Goal: Task Accomplishment & Management: Manage account settings

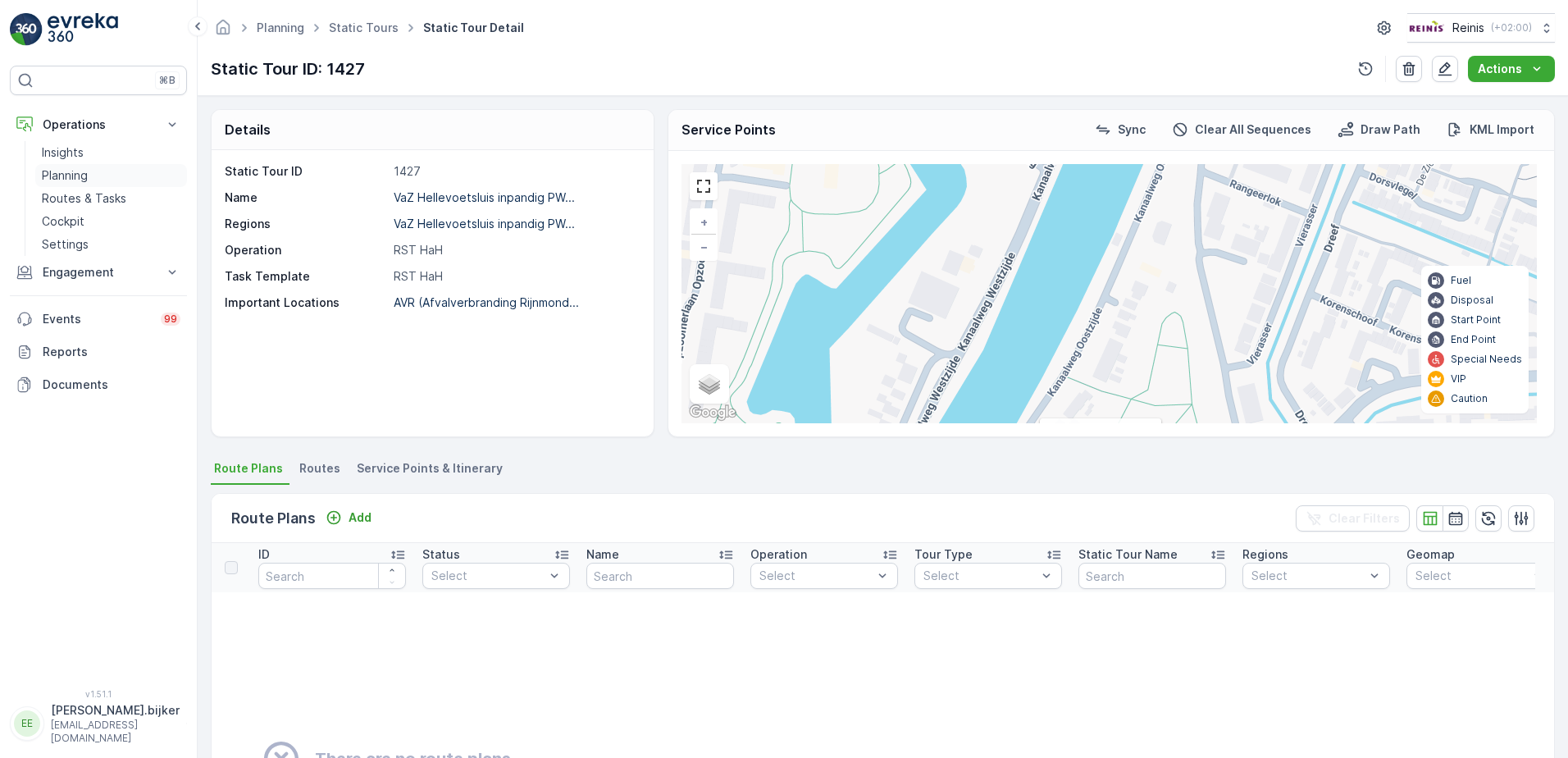
click at [76, 175] on p "Planning" at bounding box center [64, 175] width 46 height 16
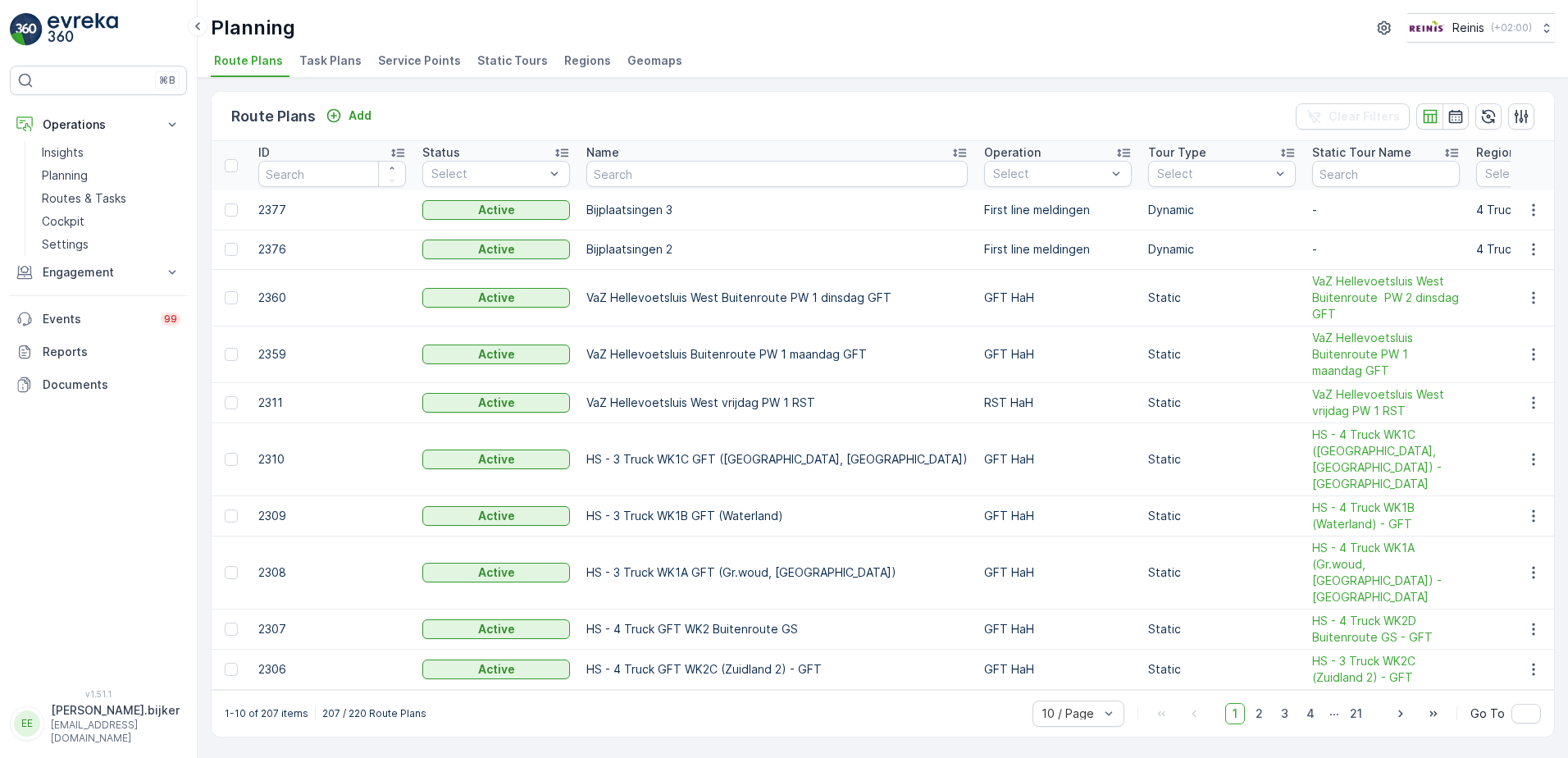
click at [504, 64] on span "Static Tours" at bounding box center [513, 61] width 71 height 16
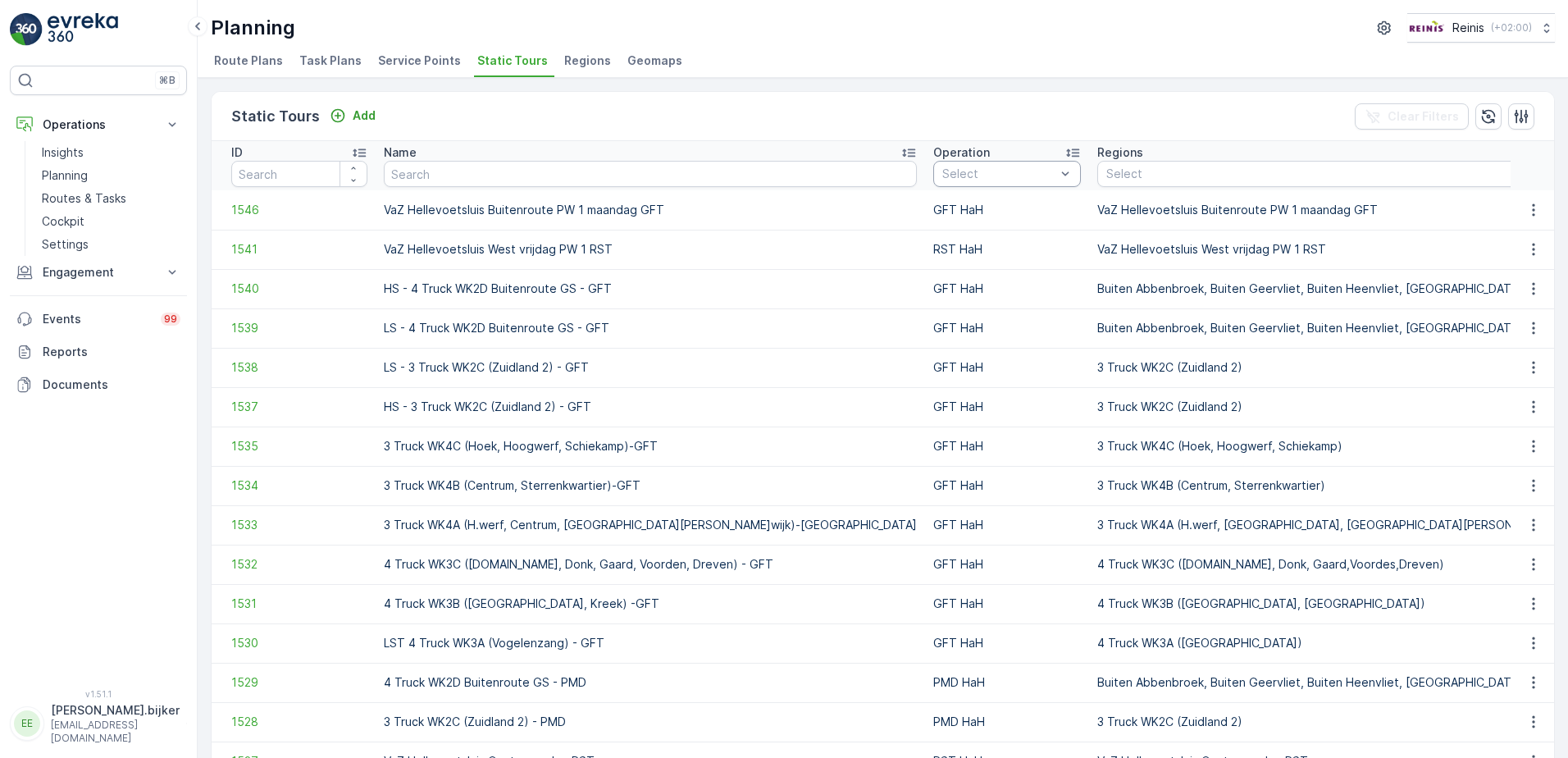
click at [925, 164] on th "Operation Select" at bounding box center [1006, 166] width 164 height 49
click at [943, 423] on div at bounding box center [949, 422] width 13 height 13
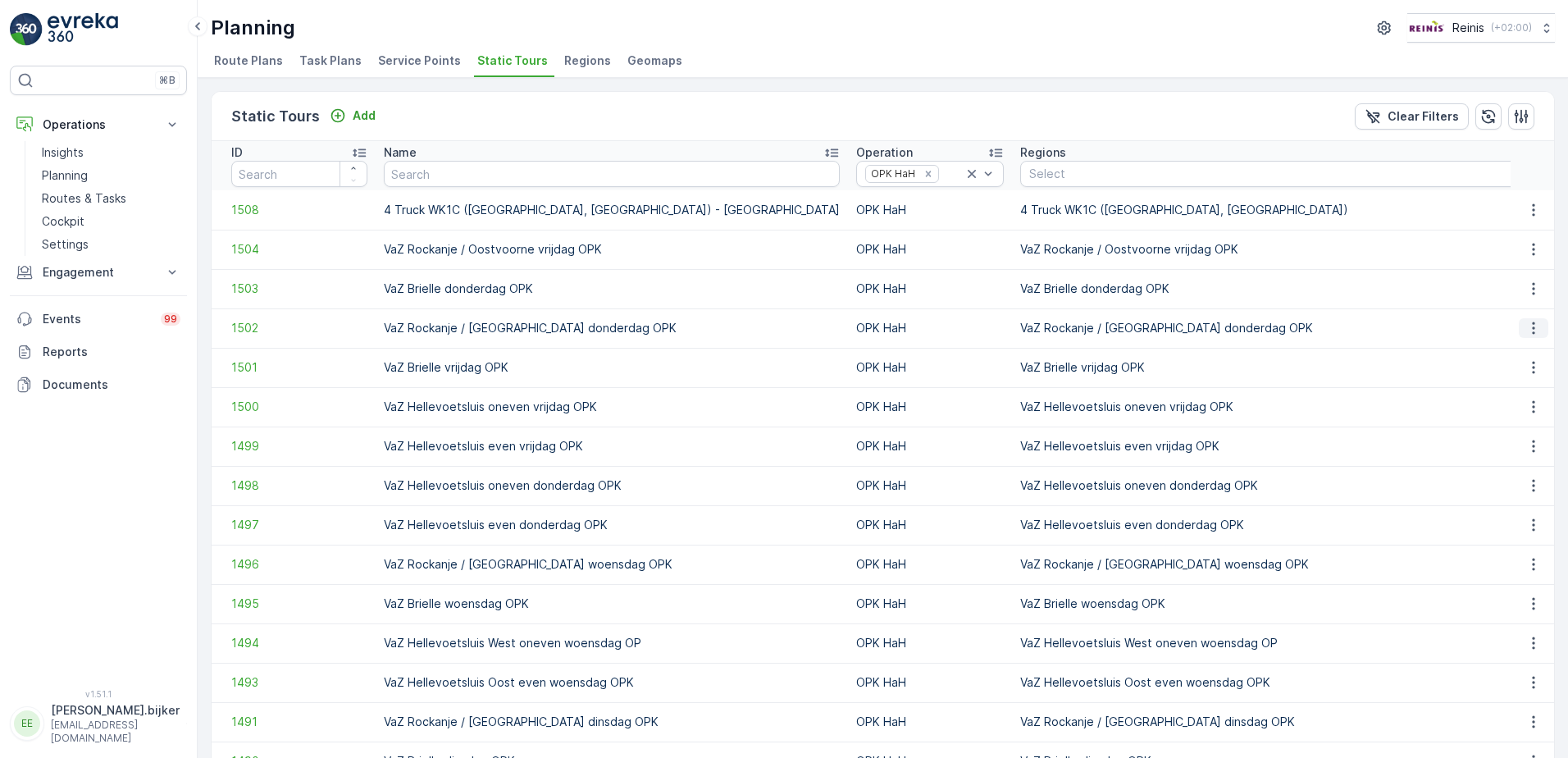
click at [1531, 328] on icon "button" at bounding box center [1534, 328] width 16 height 16
drag, startPoint x: 584, startPoint y: 440, endPoint x: 382, endPoint y: 443, distance: 202.0
click at [382, 443] on td "VaZ Hellevoetsluis even vrijdag OPK" at bounding box center [612, 447] width 472 height 39
copy p "VaZ Hellevoetsluis even vrijdag OPK"
click at [276, 63] on span "Route Plans" at bounding box center [248, 61] width 69 height 16
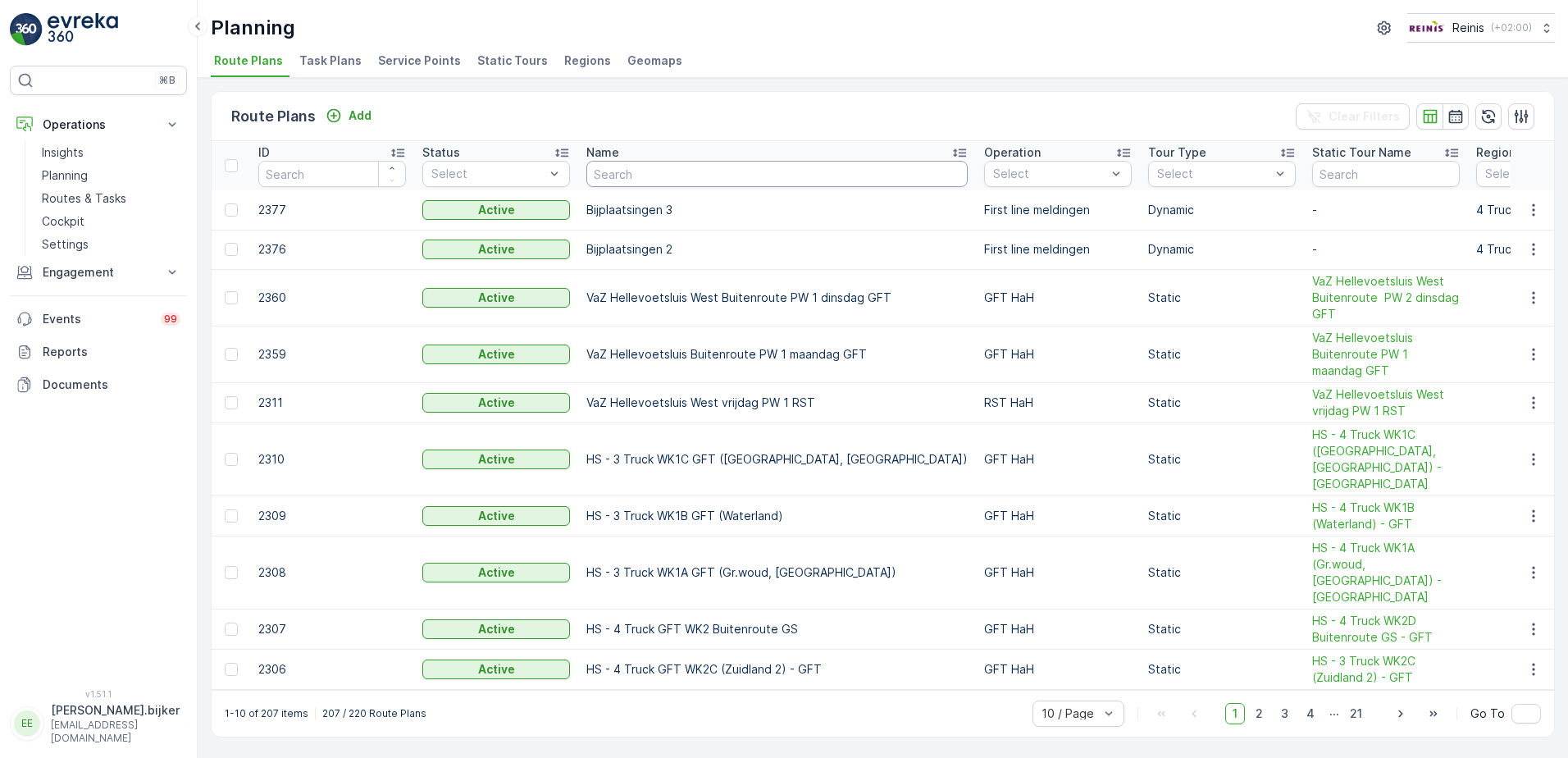
click at [676, 183] on input "text" at bounding box center [777, 174] width 381 height 26
paste input "VaZ Hellevoetsluis even vrijdag OPK"
type input "VaZ Hellevoetsluis even vrijdag OPK"
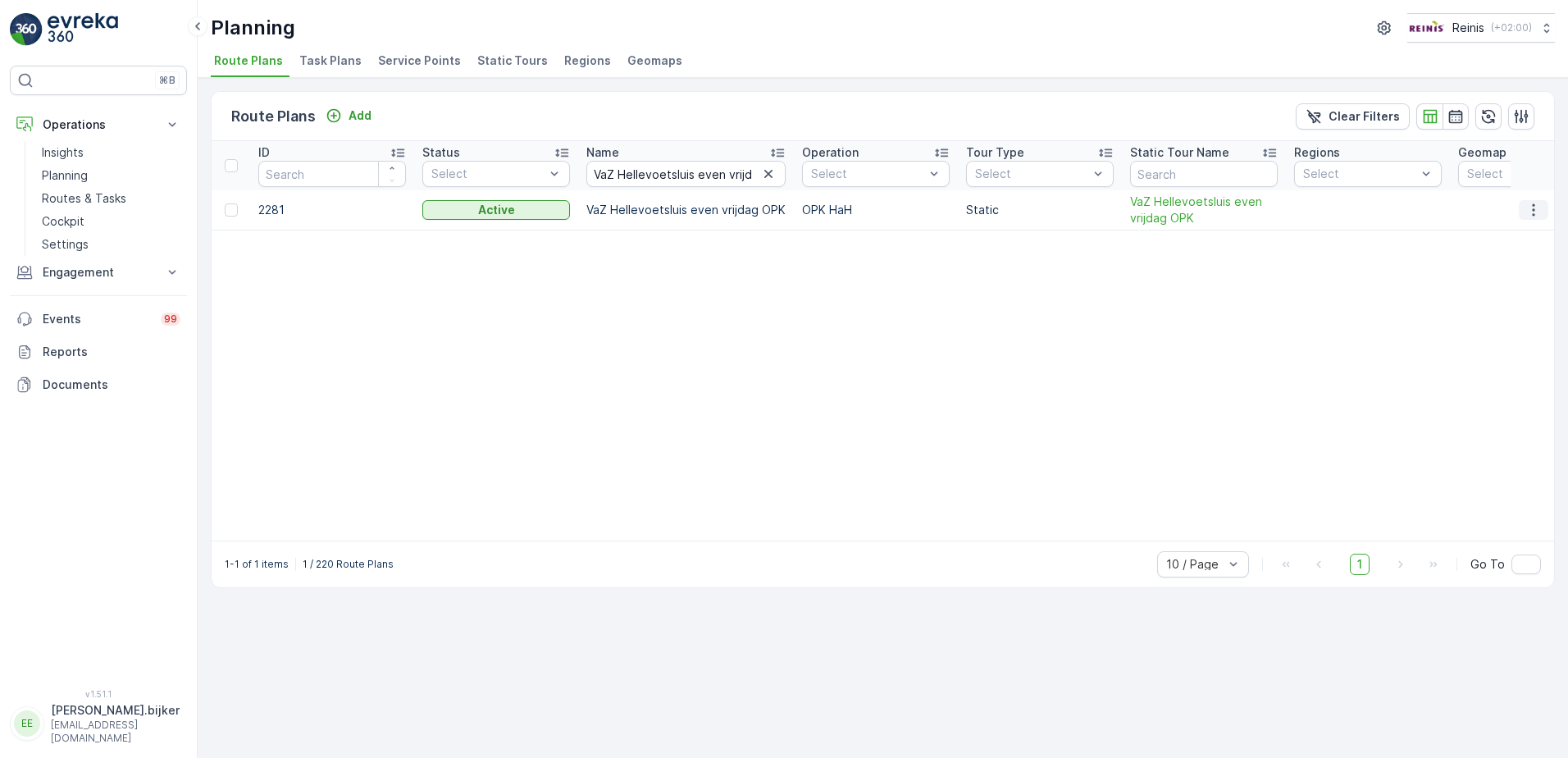
click at [1534, 212] on icon "button" at bounding box center [1534, 210] width 16 height 16
click at [1525, 232] on span "Edit Route Plan" at bounding box center [1519, 234] width 84 height 16
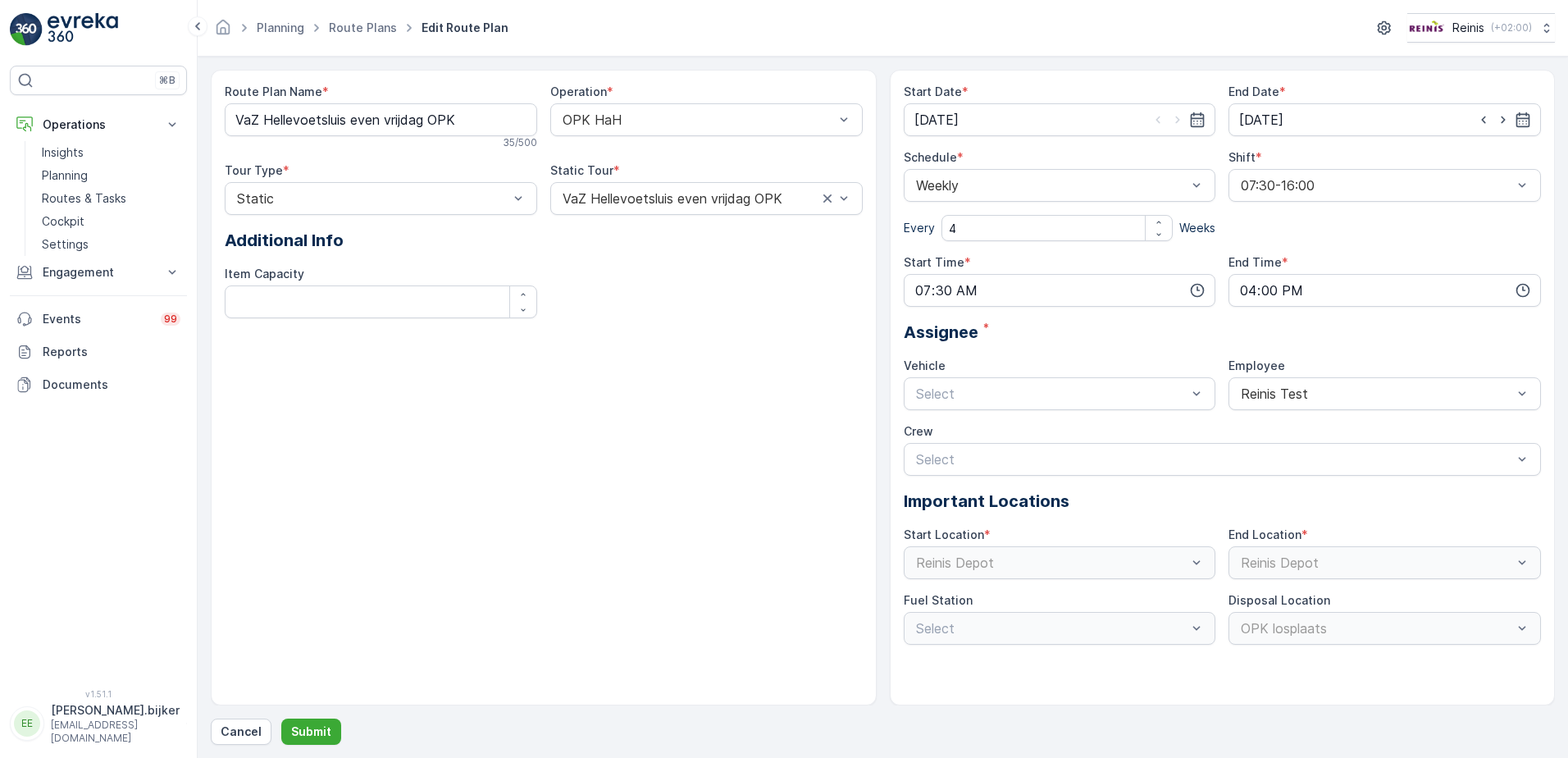
click at [586, 341] on div "Route Plan Name * VaZ Hellevoetsluis even vrijdag OPK 35 / 500 Operation * OPK …" at bounding box center [544, 388] width 666 height 636
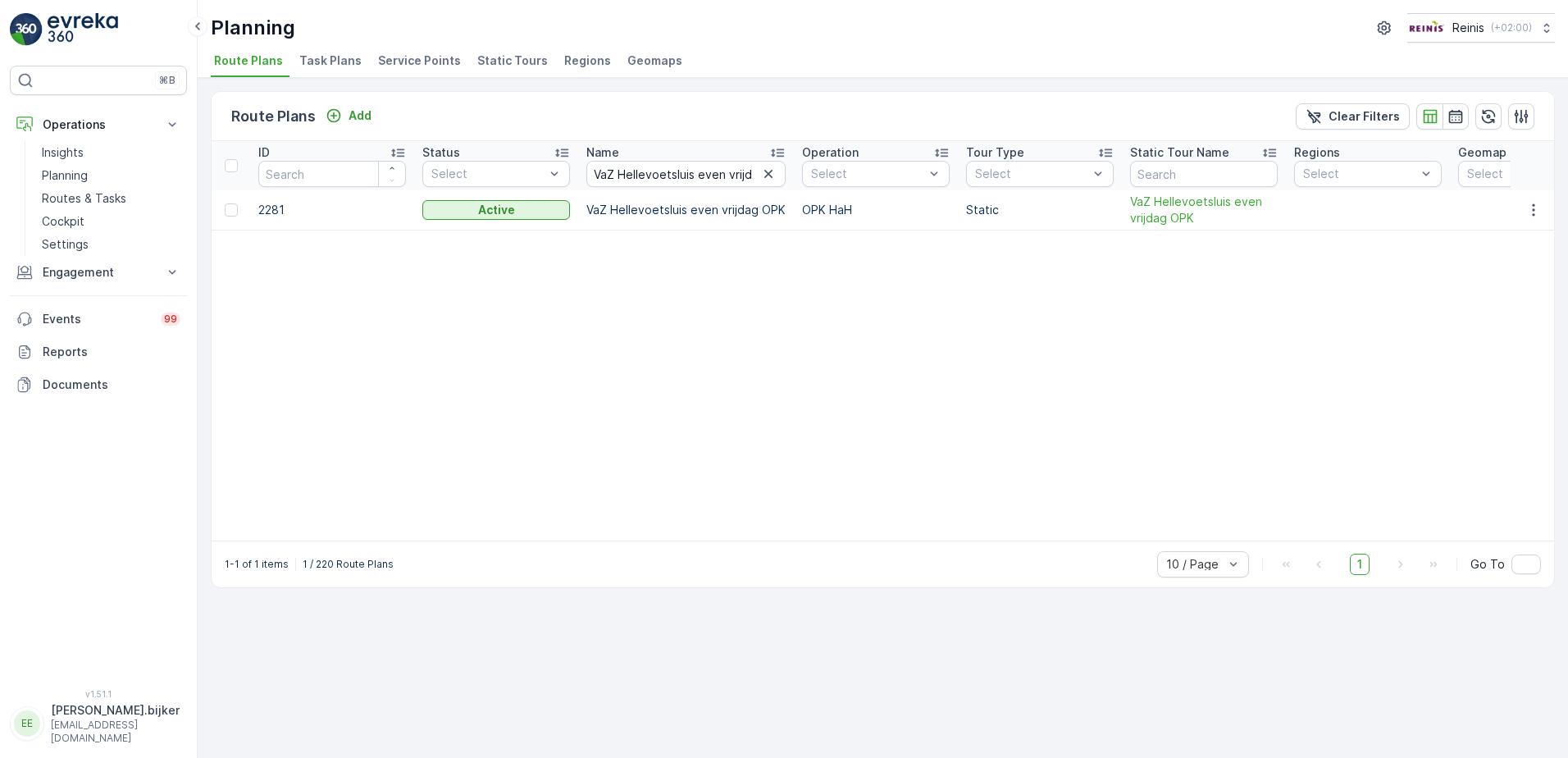
click at [1339, 118] on p "Clear Filters" at bounding box center [1364, 116] width 72 height 16
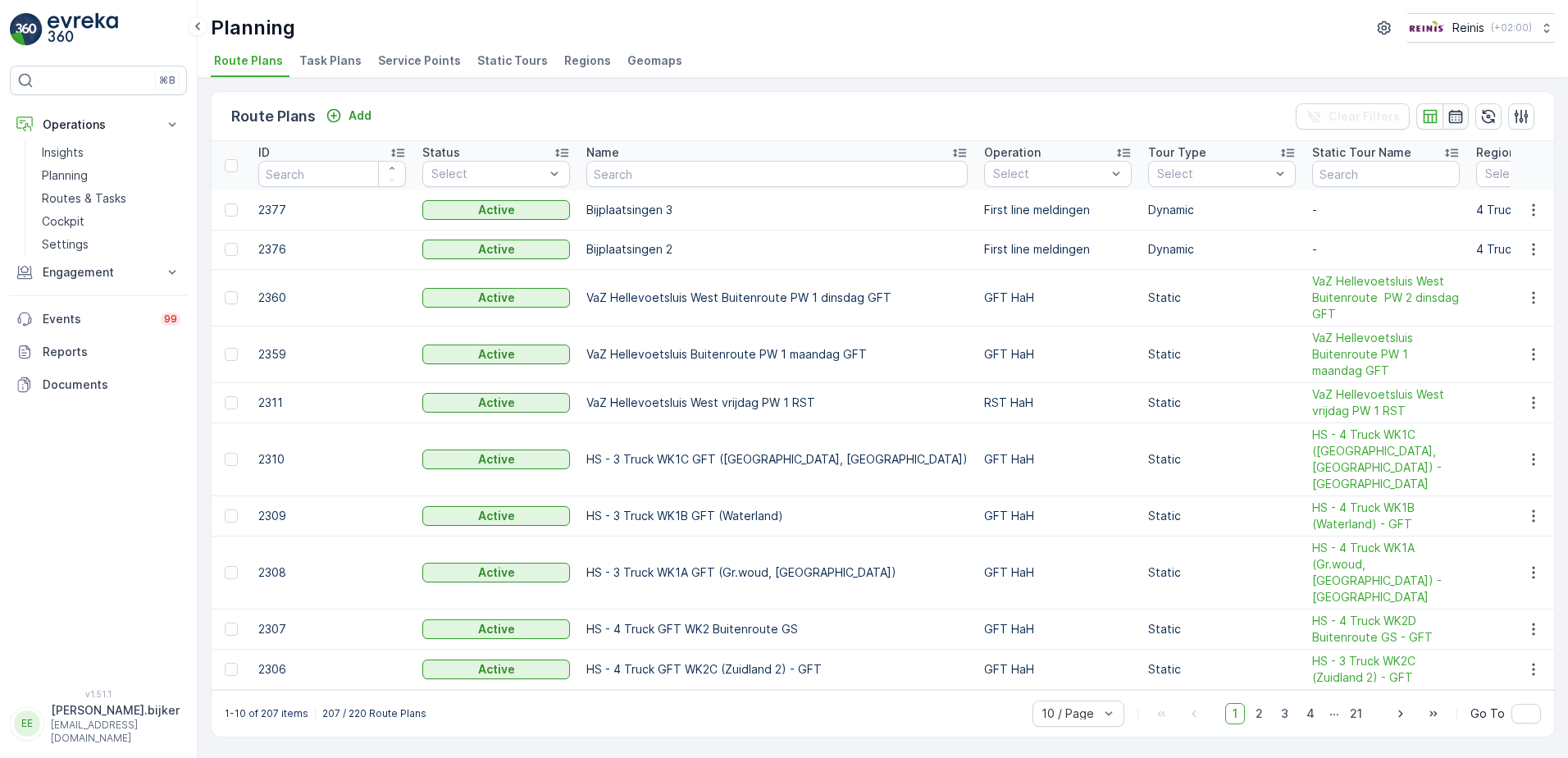
click at [1452, 114] on icon "button" at bounding box center [1455, 116] width 16 height 16
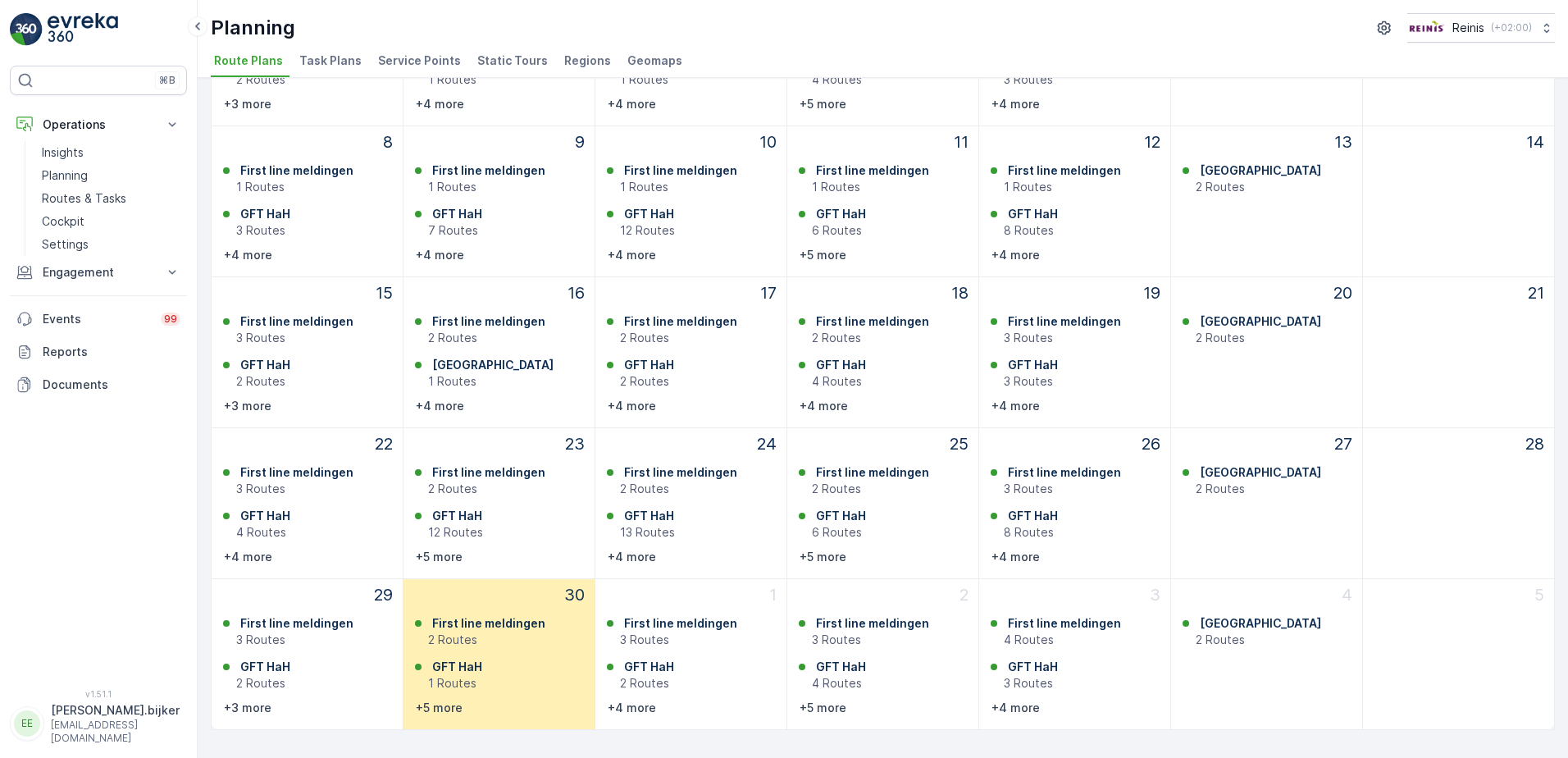
scroll to position [251, 0]
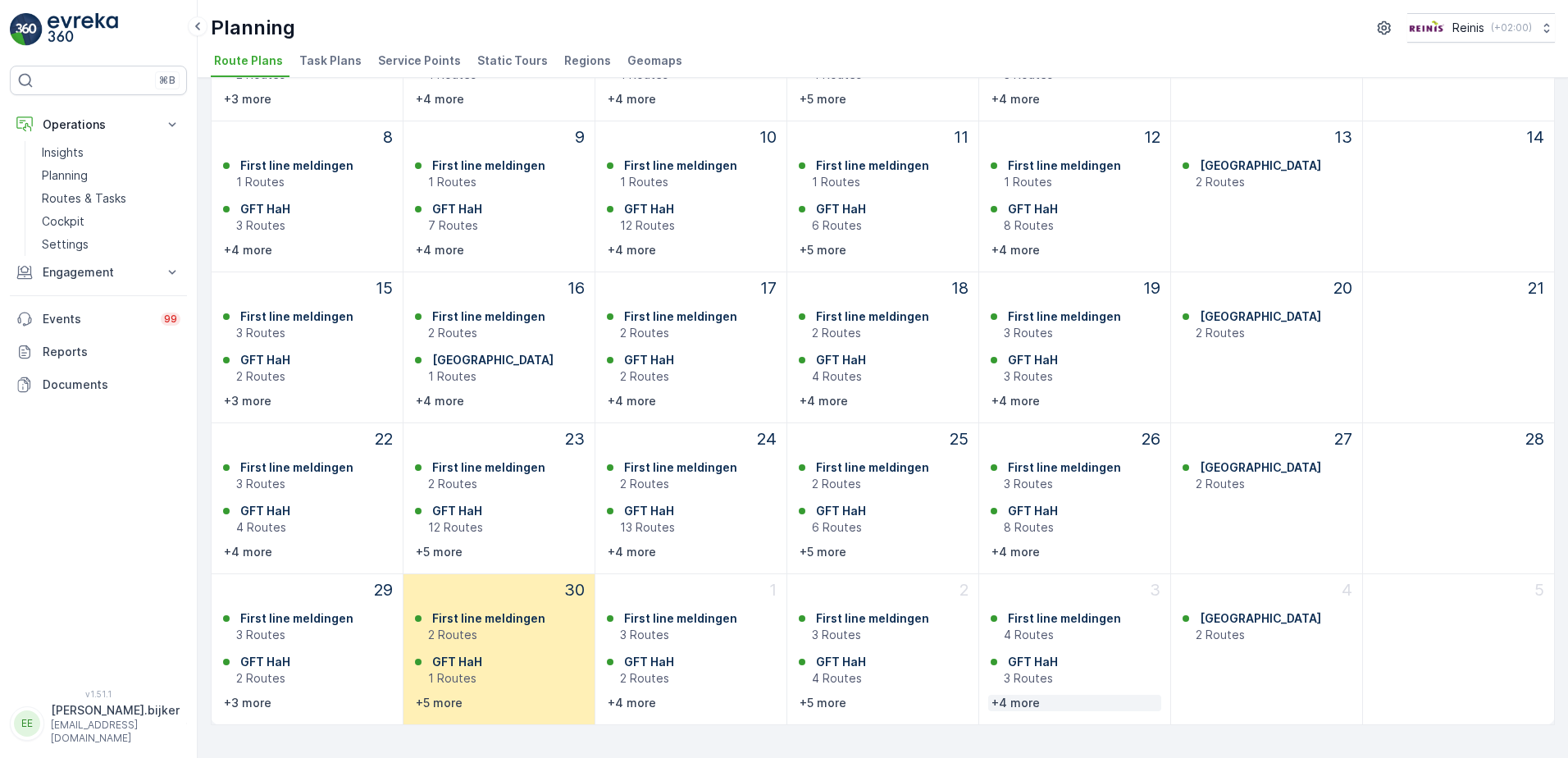
click at [1000, 702] on p "+4 more" at bounding box center [1016, 703] width 48 height 16
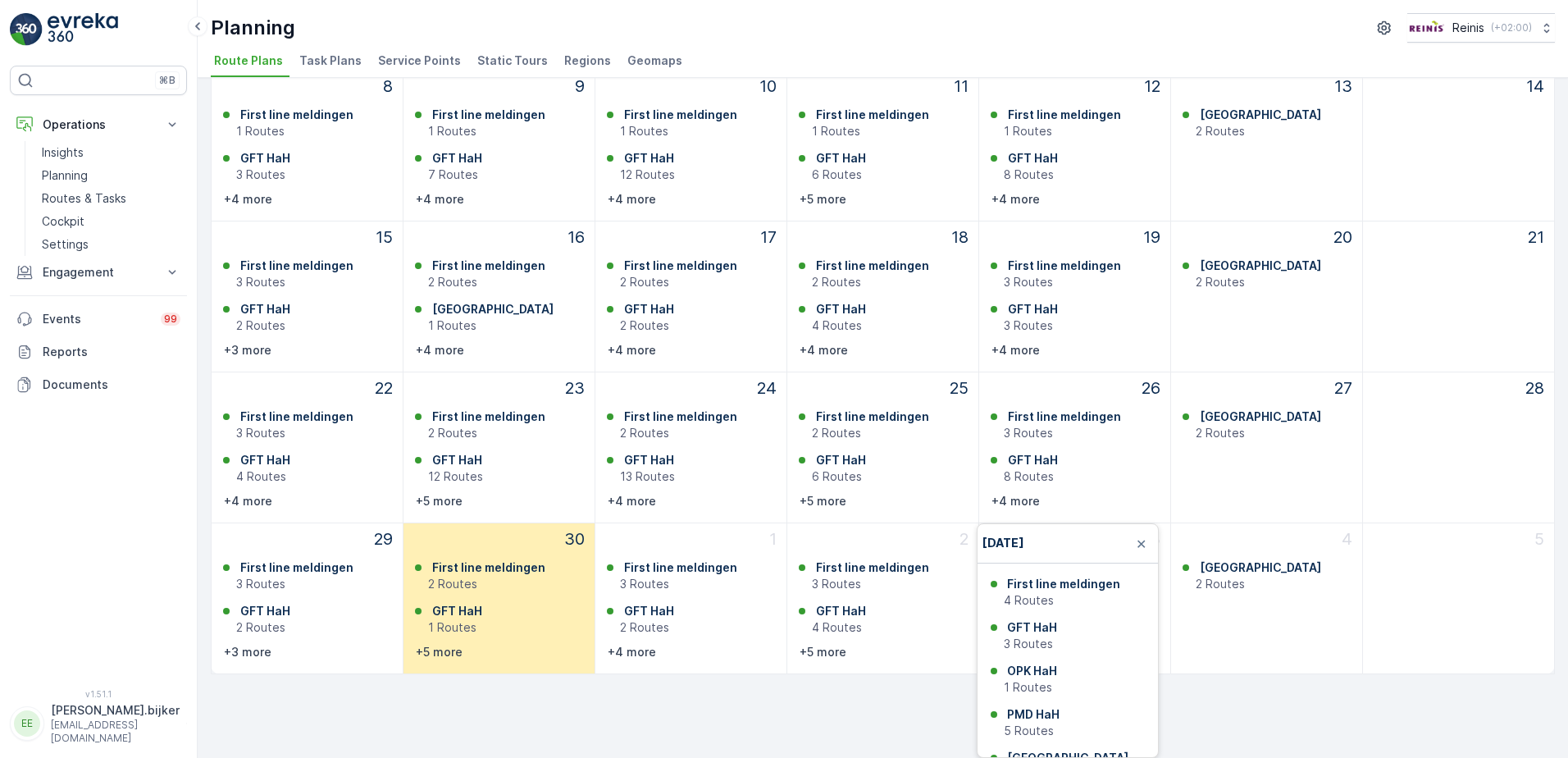
scroll to position [84, 0]
click at [844, 655] on div "First line meldingen 3 Routes GFT HaH 4 Routes Grofvuil 1 Routes OPK HaH 1 Rout…" at bounding box center [883, 608] width 178 height 105
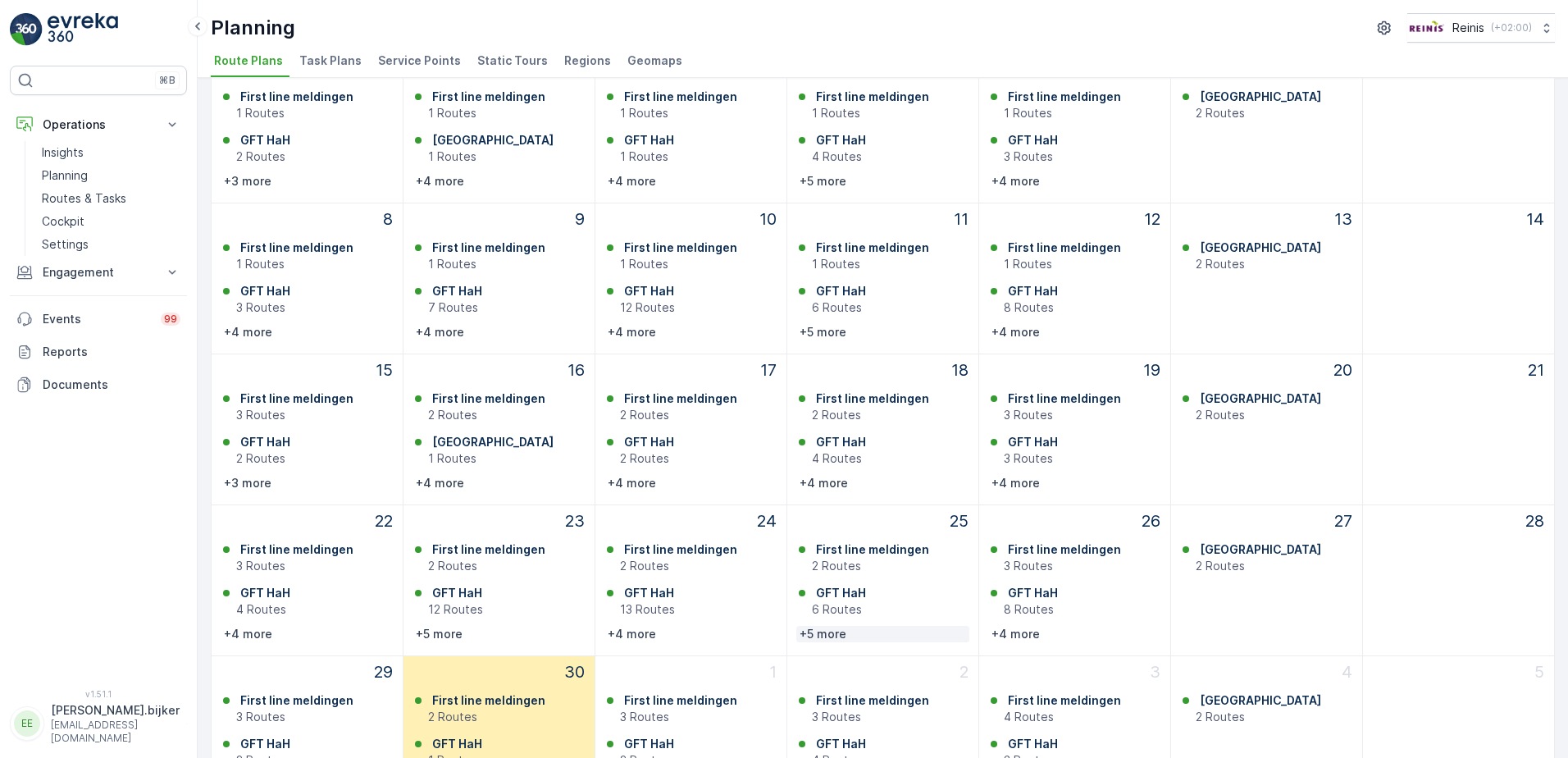
scroll to position [251, 0]
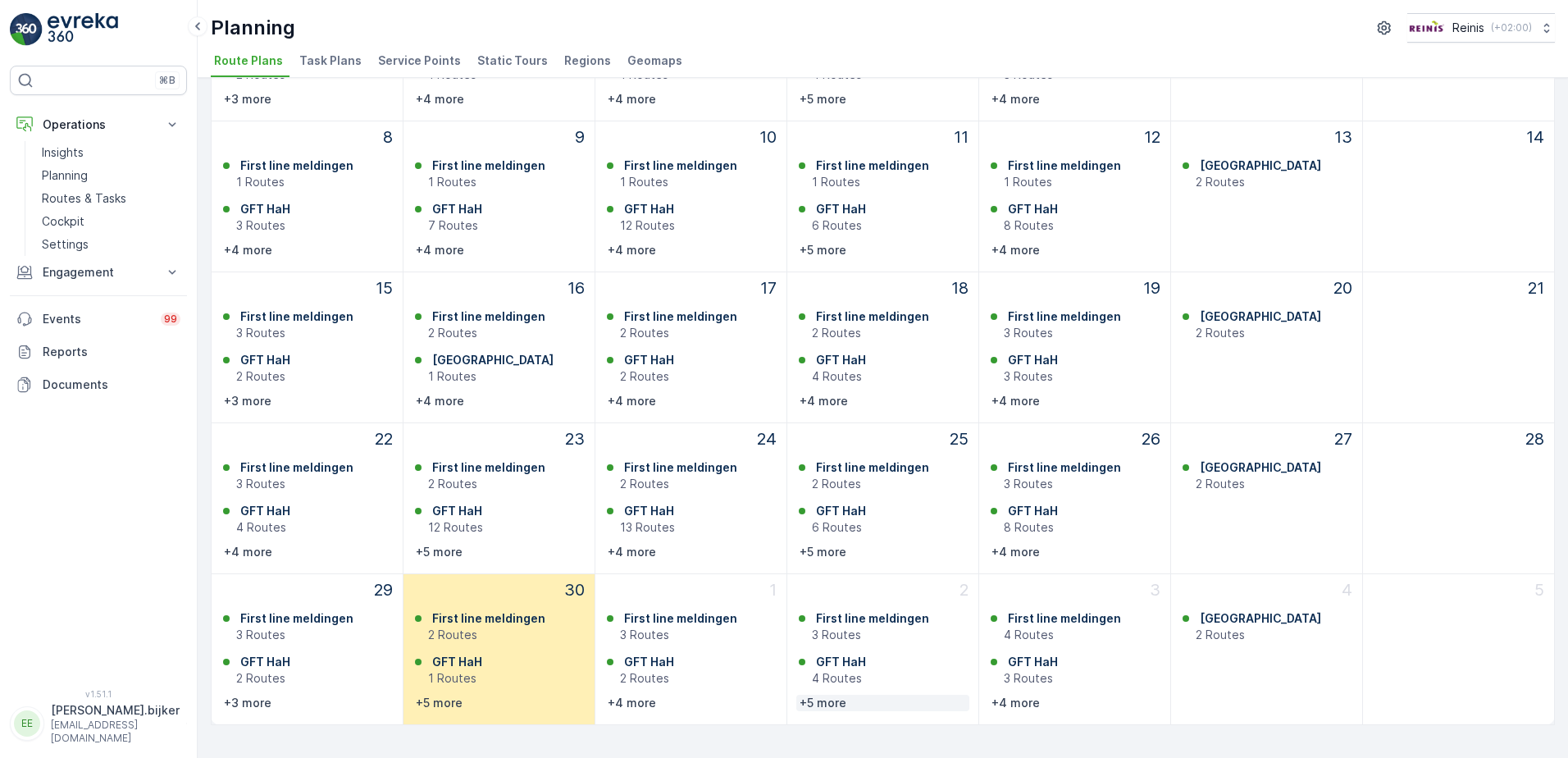
click at [827, 706] on p "+5 more" at bounding box center [823, 703] width 47 height 16
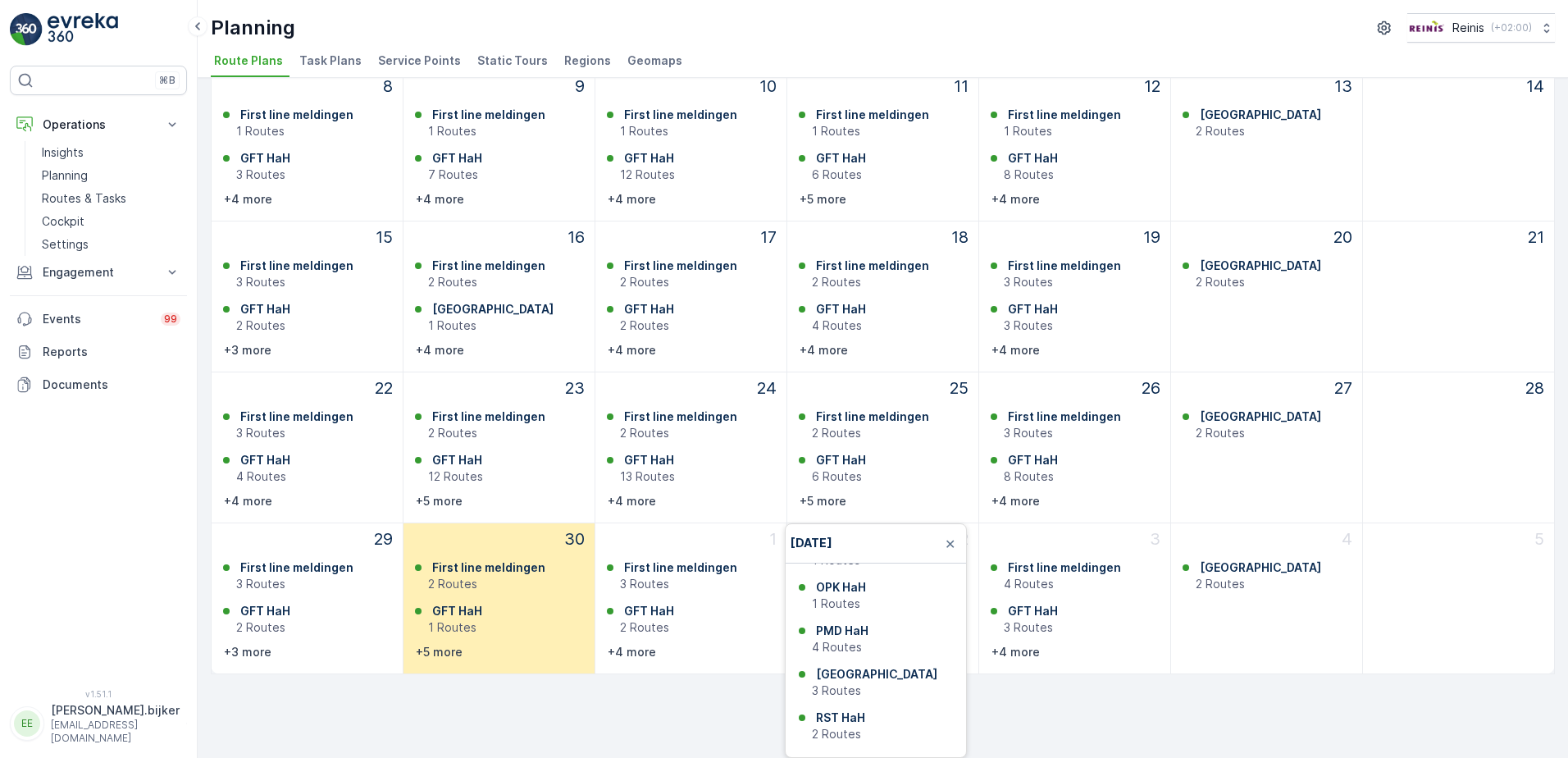
click at [689, 727] on div "Route Plans Add Route Plan Filters [DATE] This Month Mon Tue Wed Thu Fri Sat Su…" at bounding box center [883, 418] width 1370 height 680
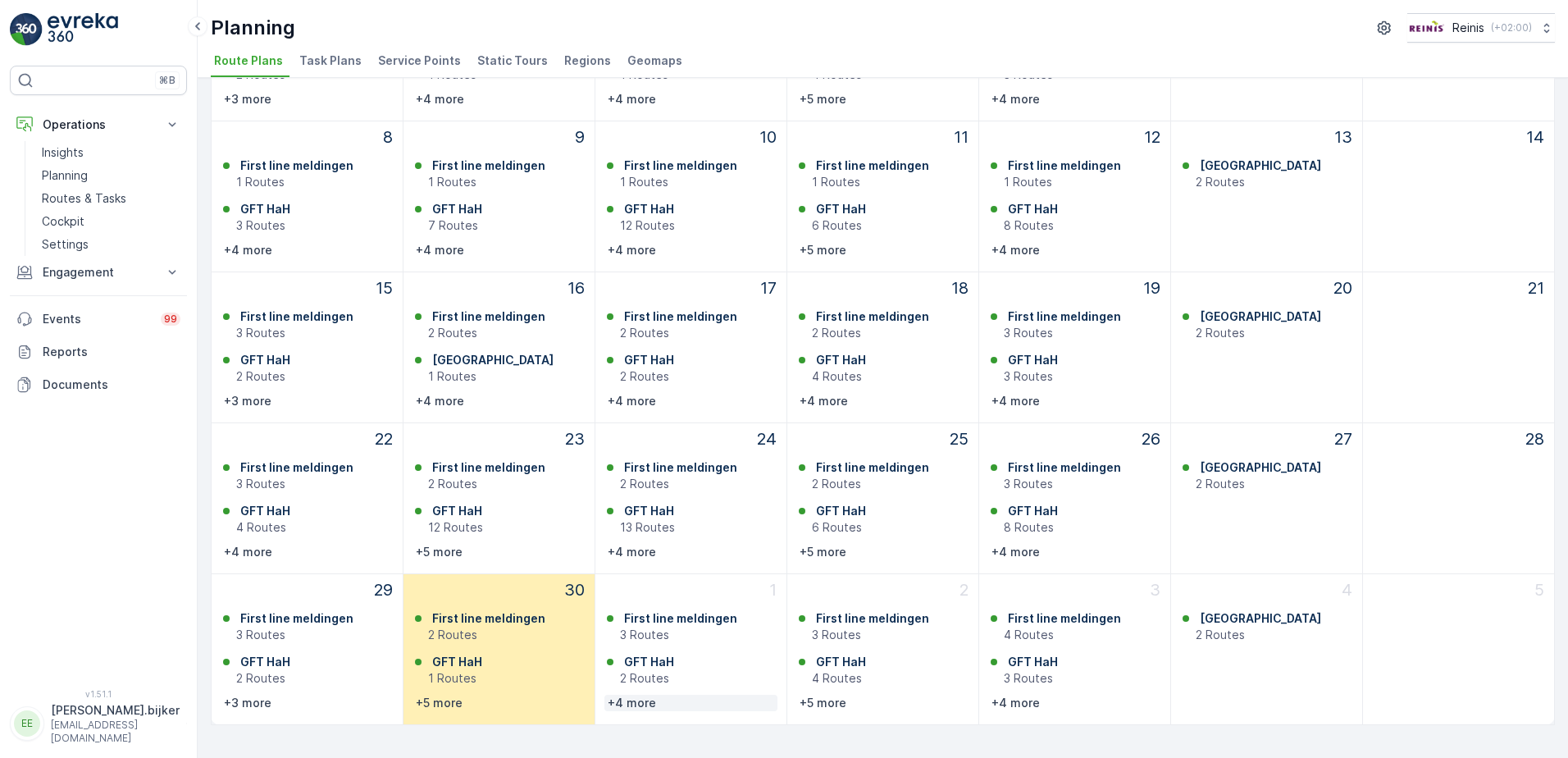
click at [640, 703] on p "+4 more" at bounding box center [631, 703] width 48 height 16
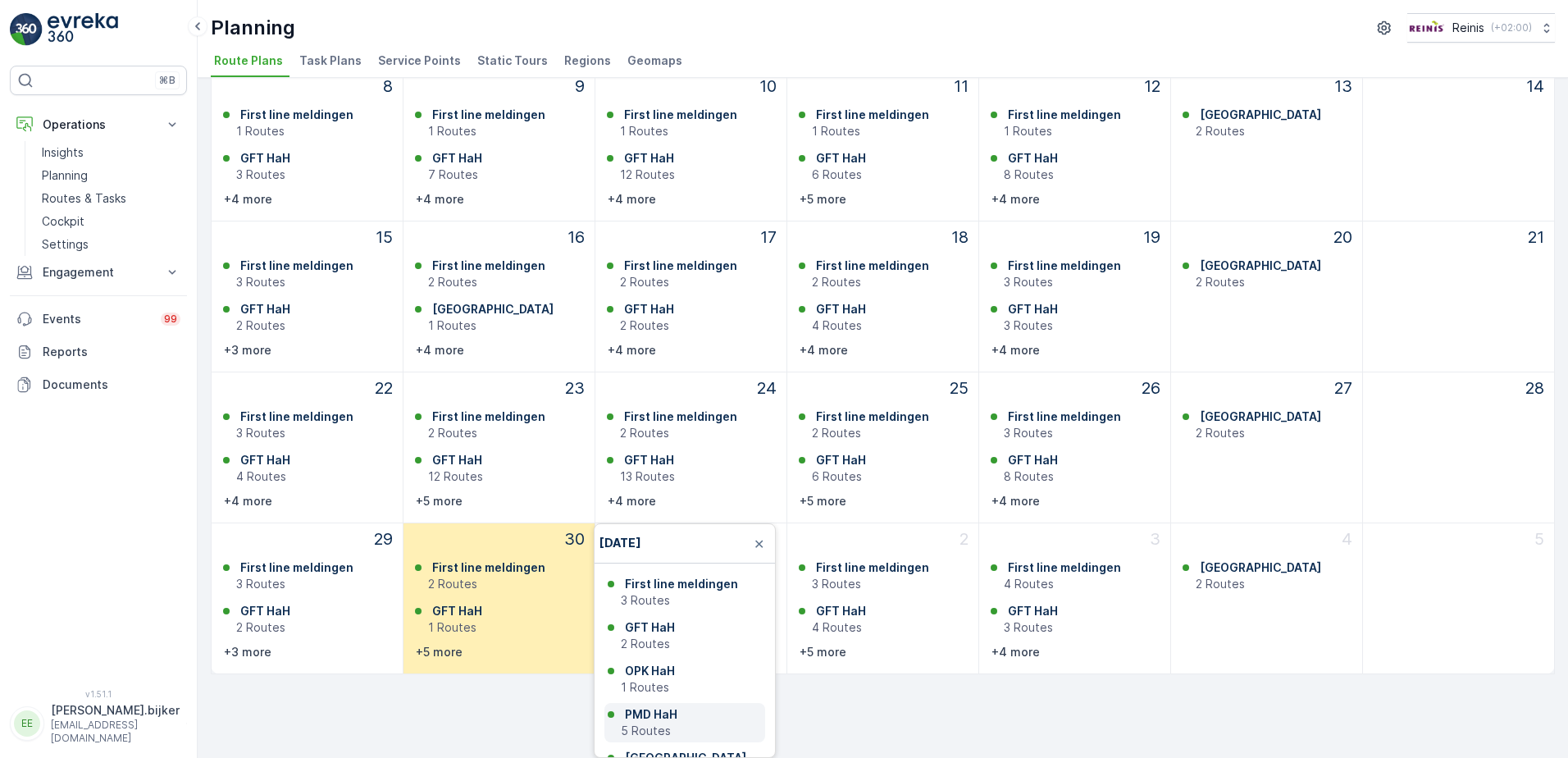
scroll to position [82, 0]
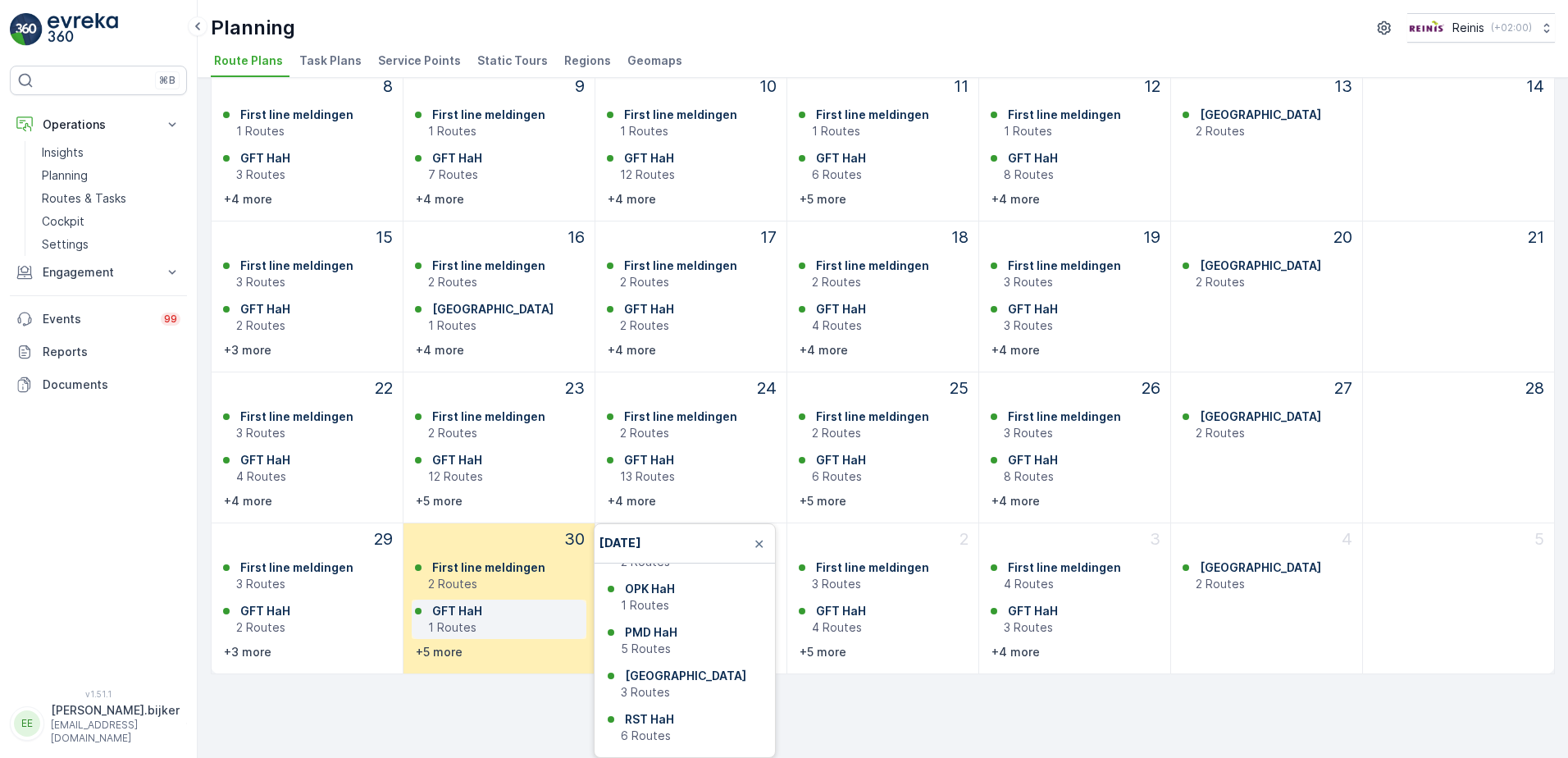
drag, startPoint x: 459, startPoint y: 688, endPoint x: 472, endPoint y: 681, distance: 14.8
click at [459, 687] on div "Route Plans Add Route Plan Filters [DATE] This Month Mon Tue Wed Thu Fri Sat Su…" at bounding box center [883, 241] width 1344 height 905
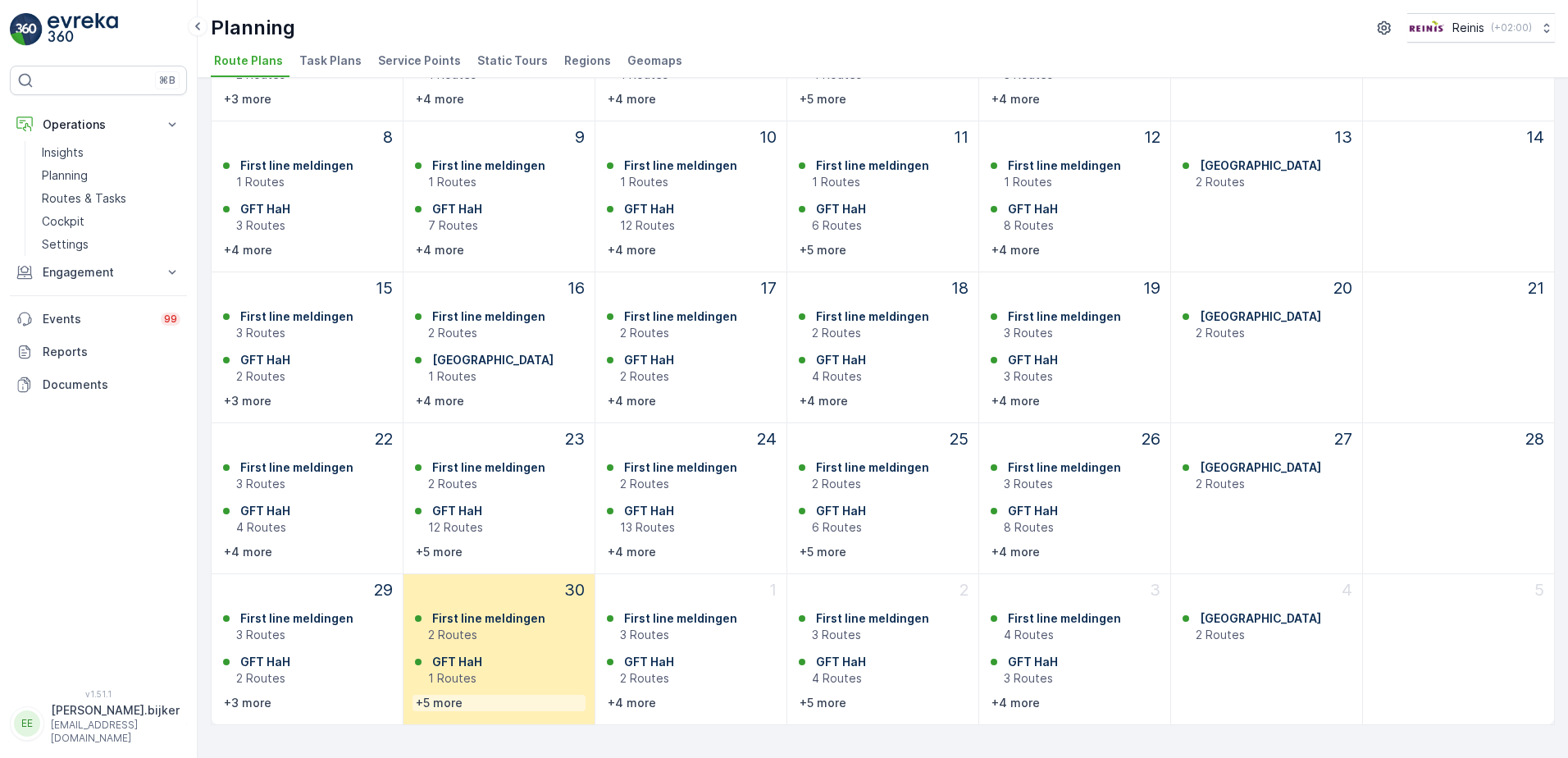
click at [452, 701] on p "+5 more" at bounding box center [439, 703] width 47 height 16
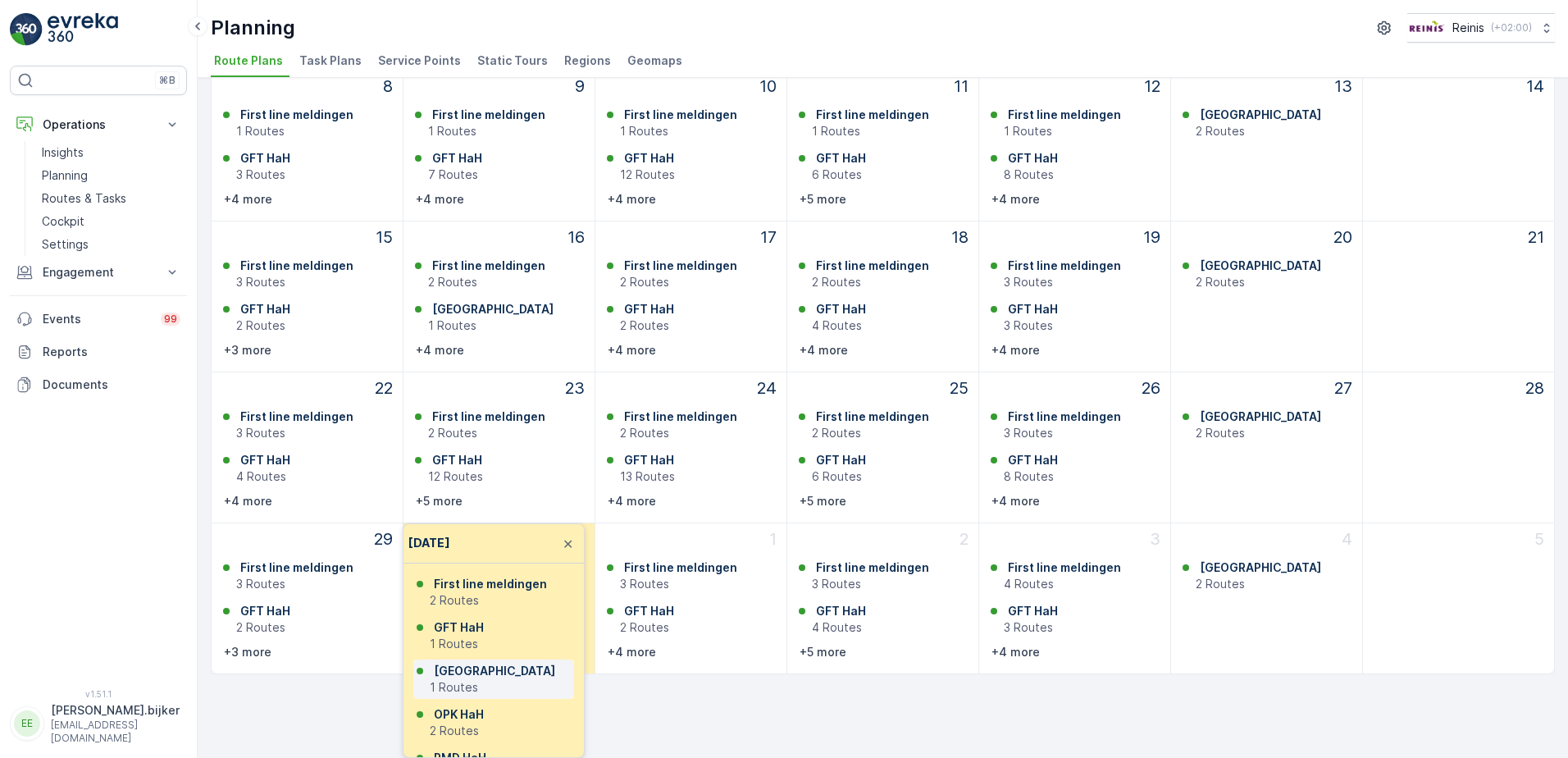
scroll to position [82, 0]
click at [690, 710] on div "Route Plans Add Route Plan Filters [DATE] This Month Mon Tue Wed Thu Fri Sat Su…" at bounding box center [883, 418] width 1370 height 680
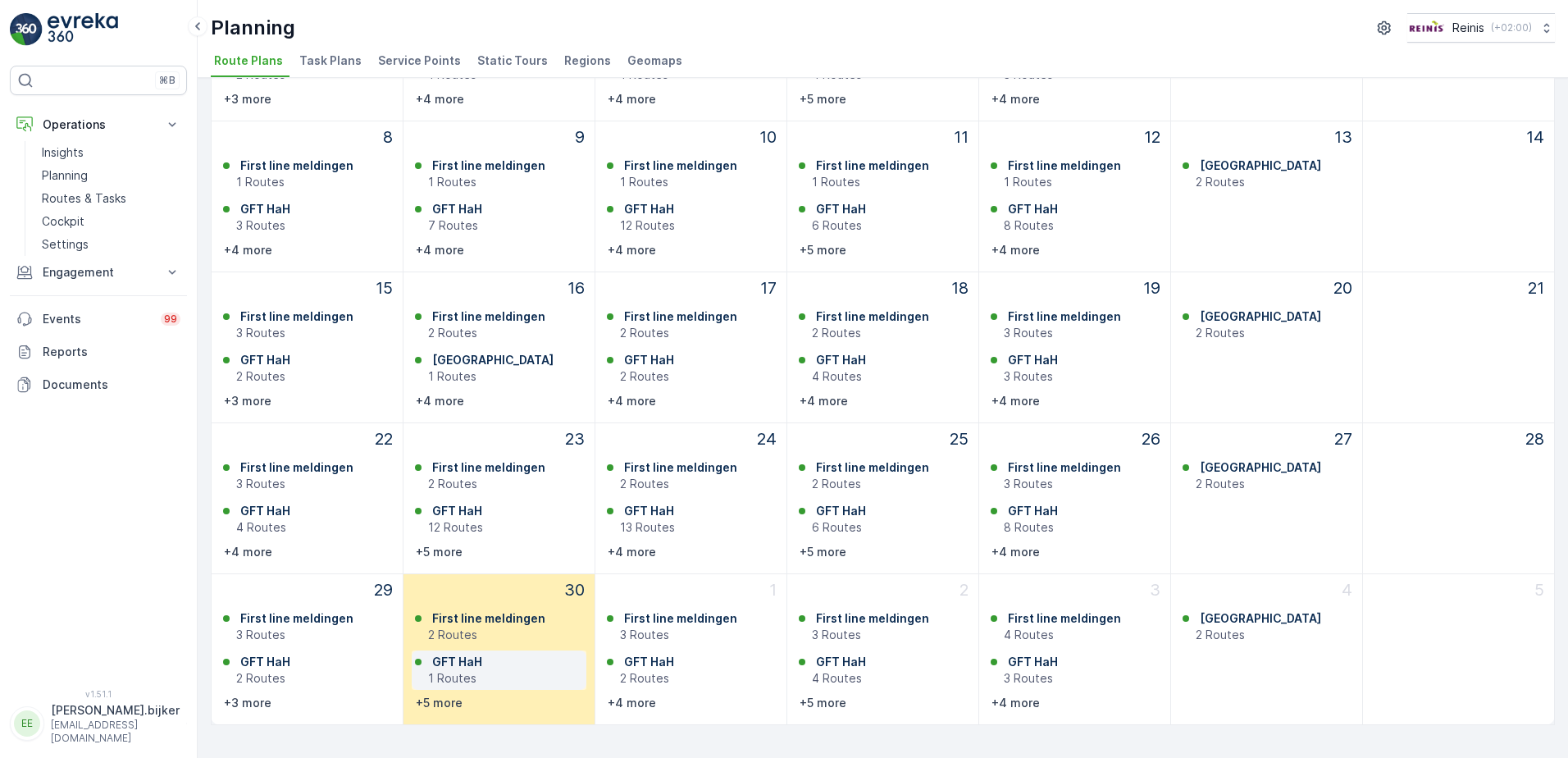
scroll to position [251, 0]
click at [261, 703] on p "+3 more" at bounding box center [247, 703] width 47 height 16
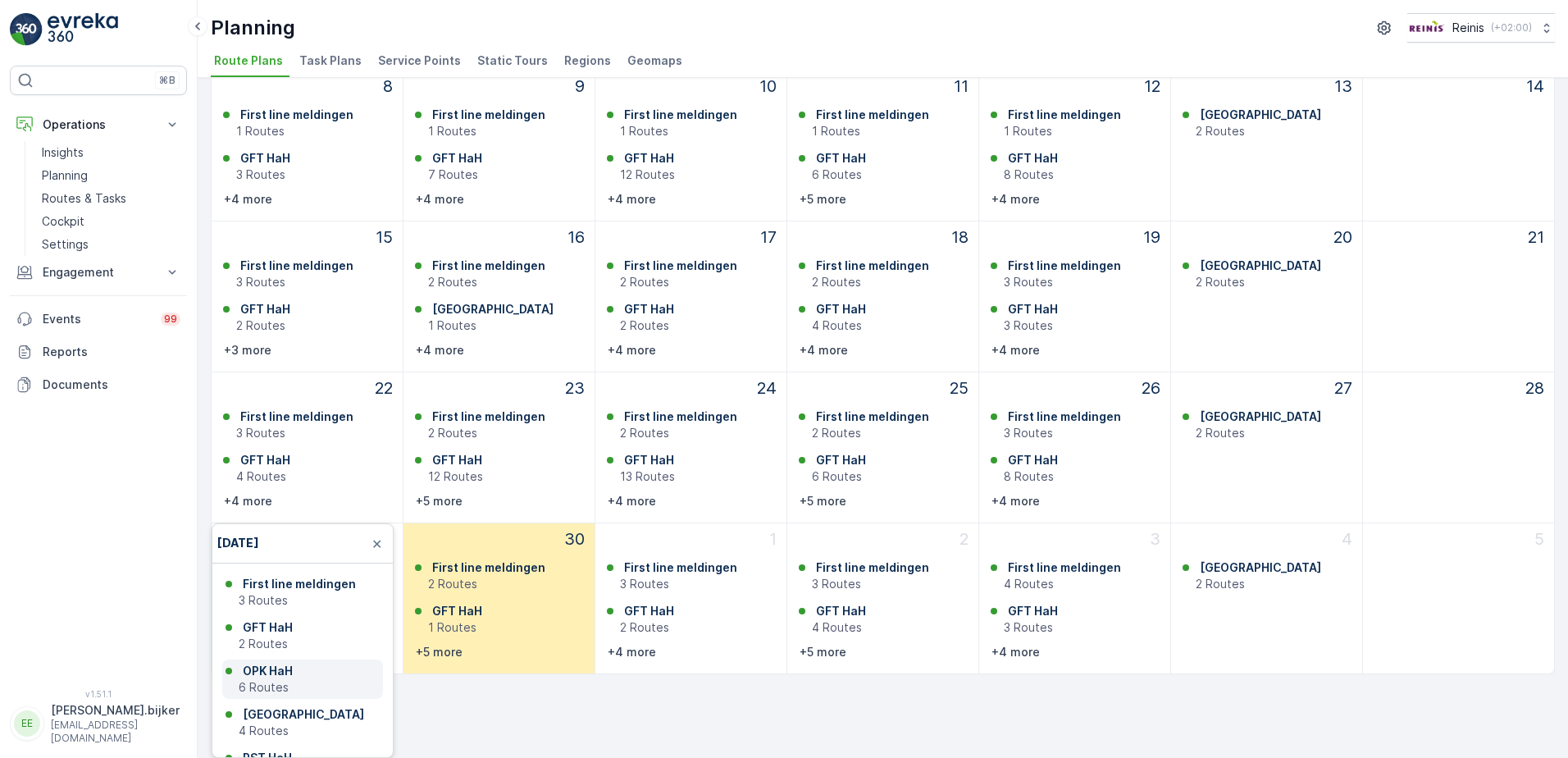
click at [251, 677] on p "OPK HaH" at bounding box center [267, 671] width 50 height 16
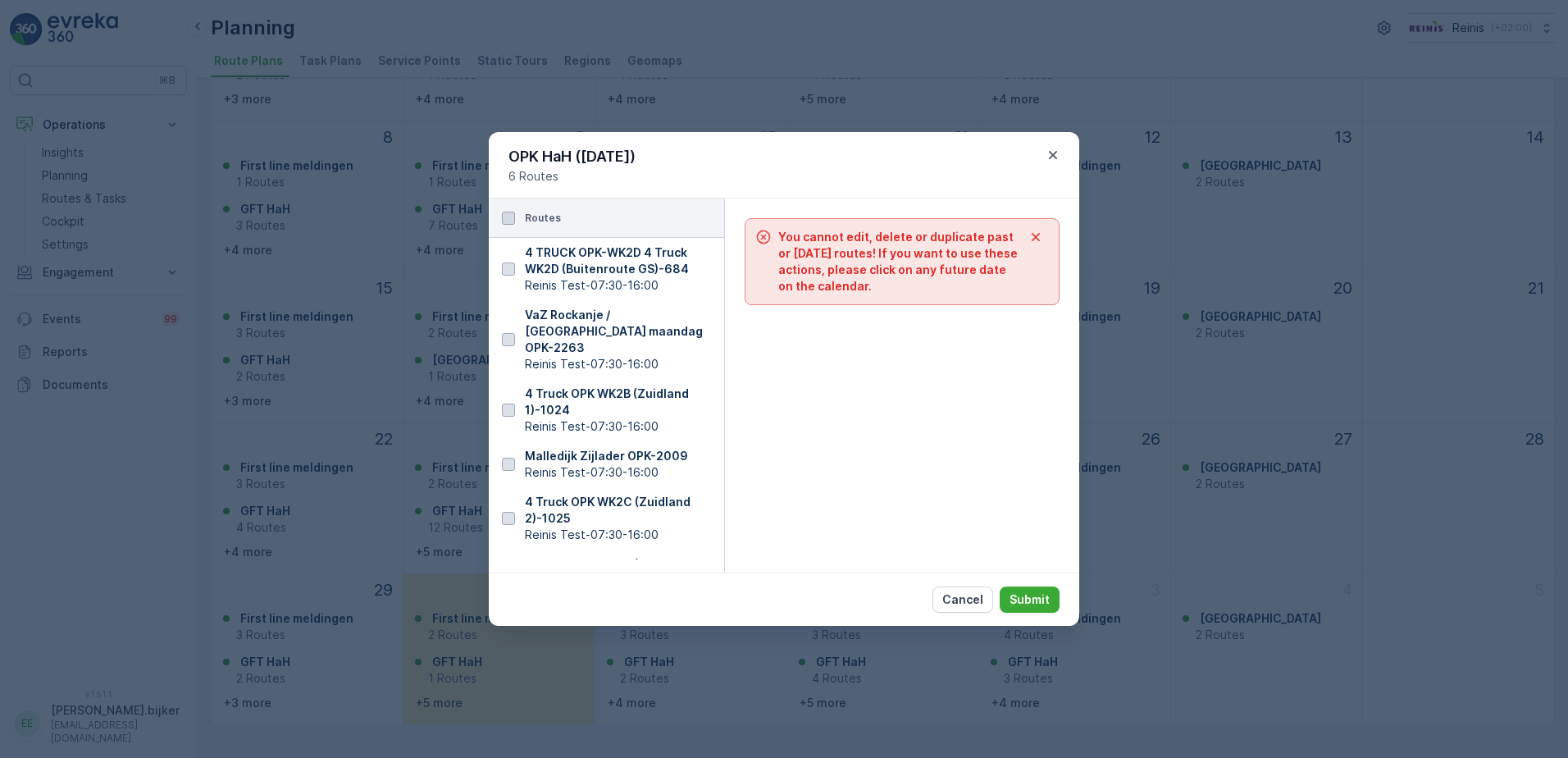
scroll to position [251, 0]
drag, startPoint x: 712, startPoint y: 384, endPoint x: 641, endPoint y: 394, distance: 71.7
click at [641, 394] on p "4 Truck OPK WK2B (Zuidland 1) - 1024" at bounding box center [622, 402] width 193 height 33
drag, startPoint x: 641, startPoint y: 394, endPoint x: 822, endPoint y: 477, distance: 199.1
click at [822, 477] on div "You cannot edit, delete or duplicate past or [DATE] routes! If you want to use …" at bounding box center [903, 386] width 354 height 374
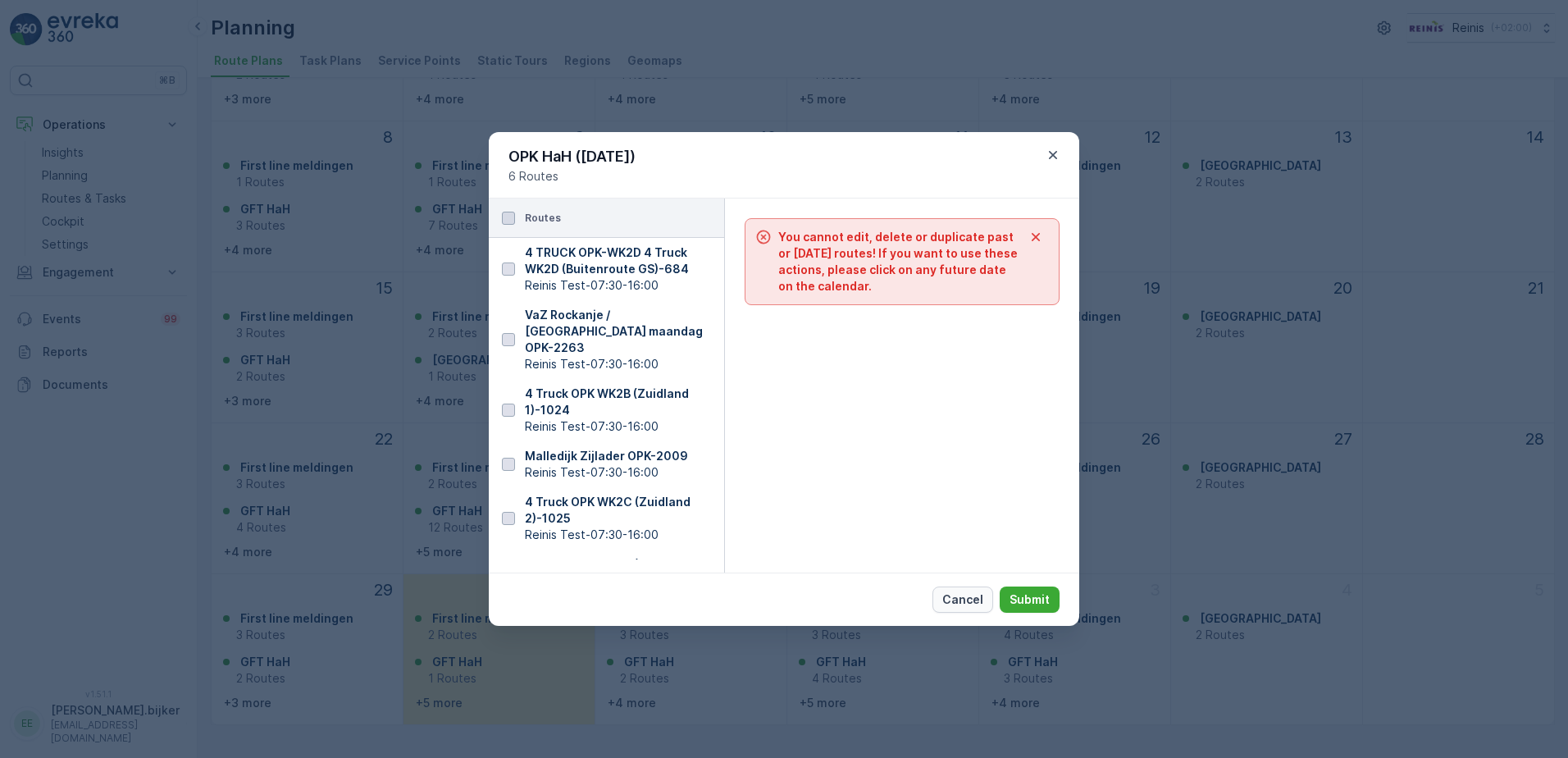
click at [975, 608] on p "Cancel" at bounding box center [963, 600] width 41 height 16
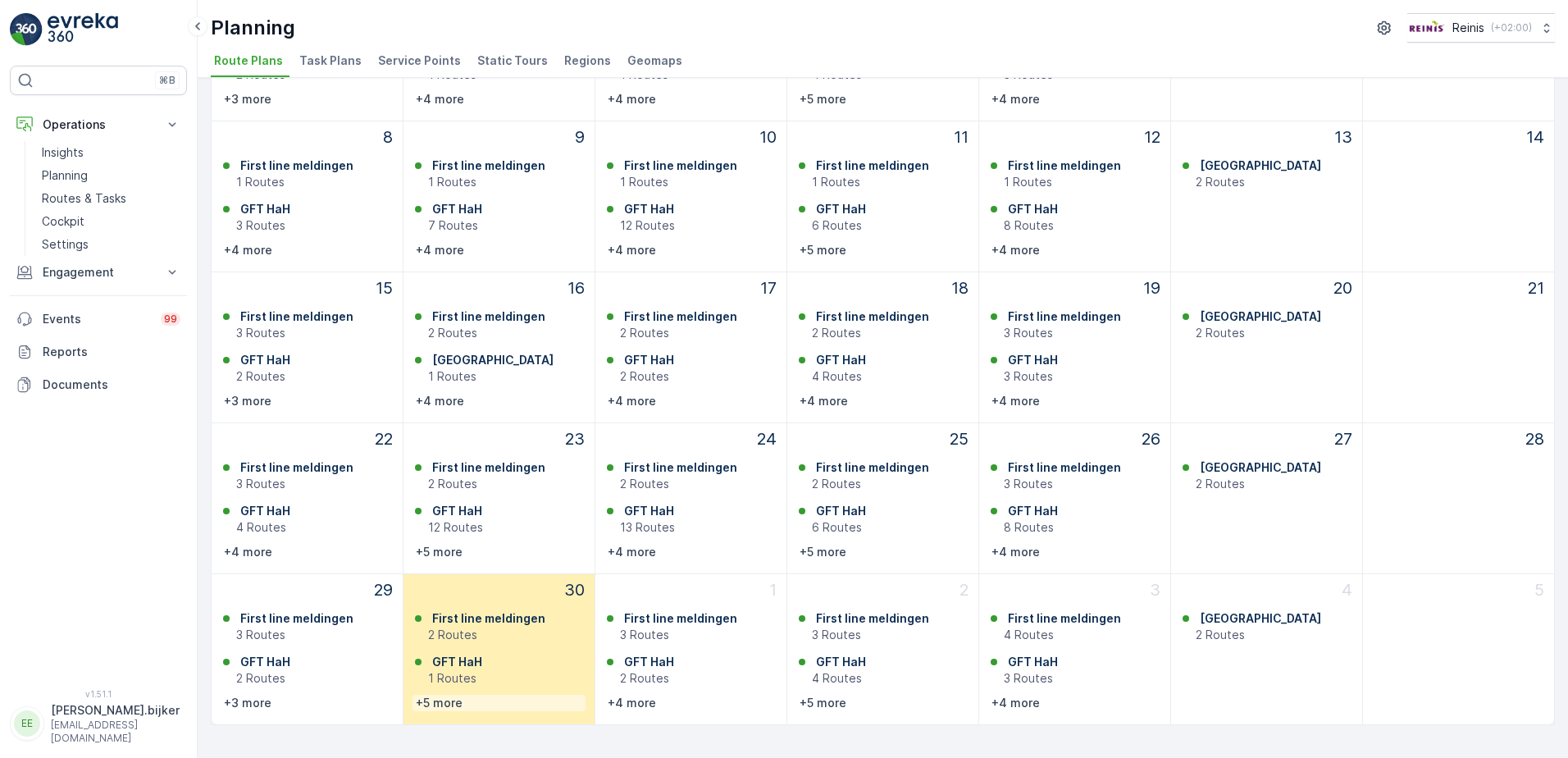
click at [449, 706] on p "+5 more" at bounding box center [439, 703] width 47 height 16
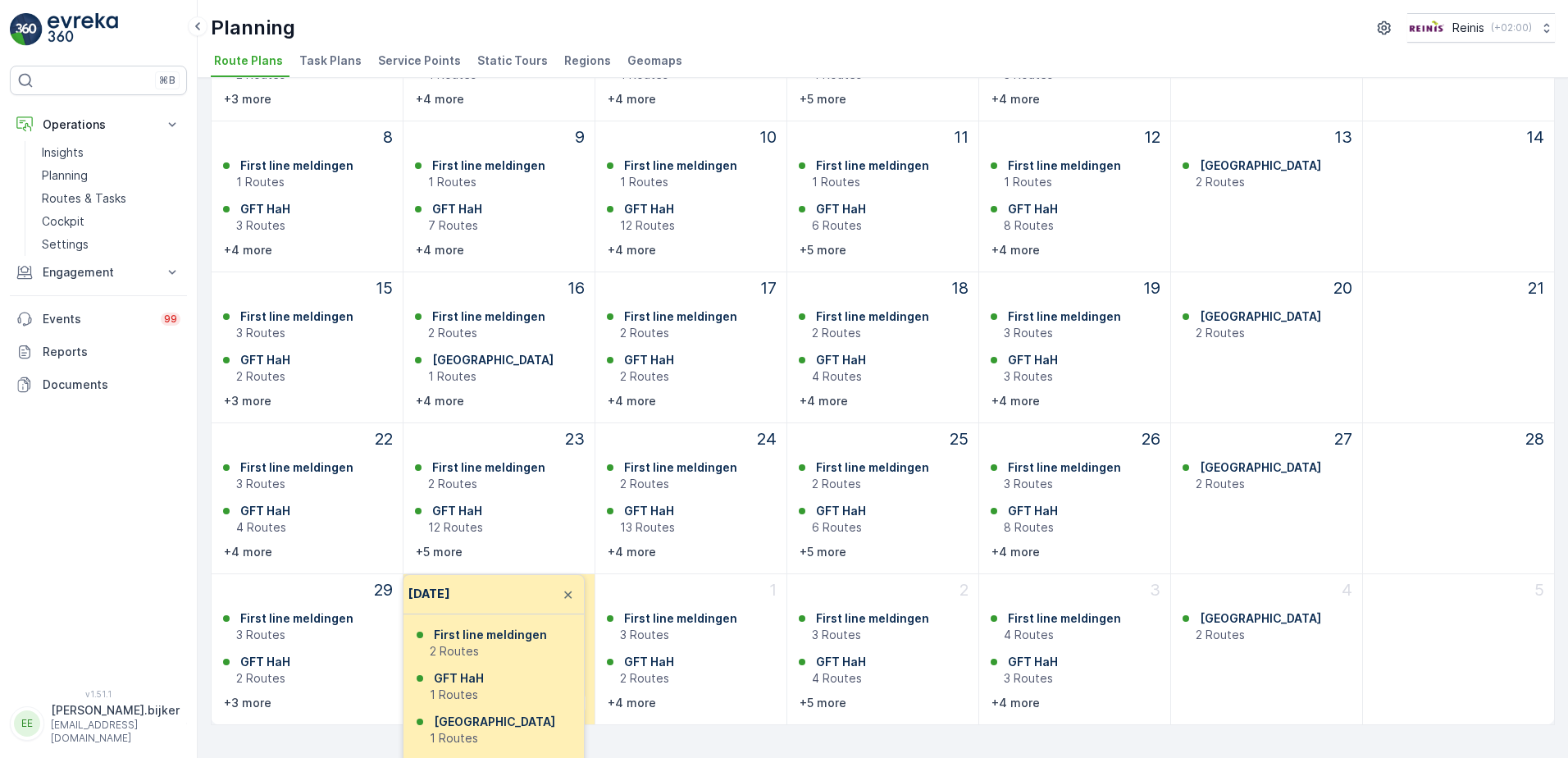
scroll to position [302, 0]
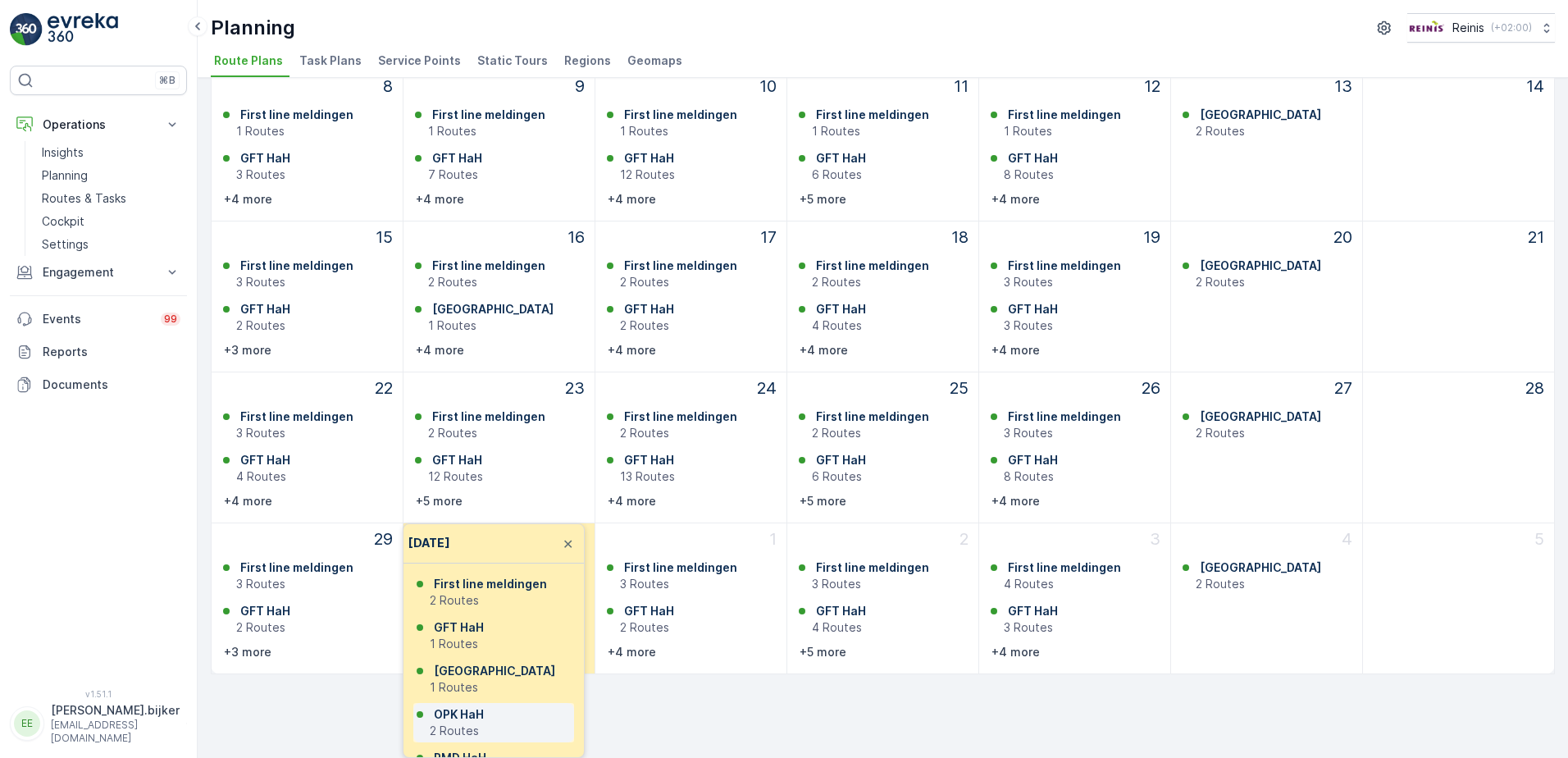
click at [465, 716] on p "OPK HaH" at bounding box center [459, 714] width 50 height 16
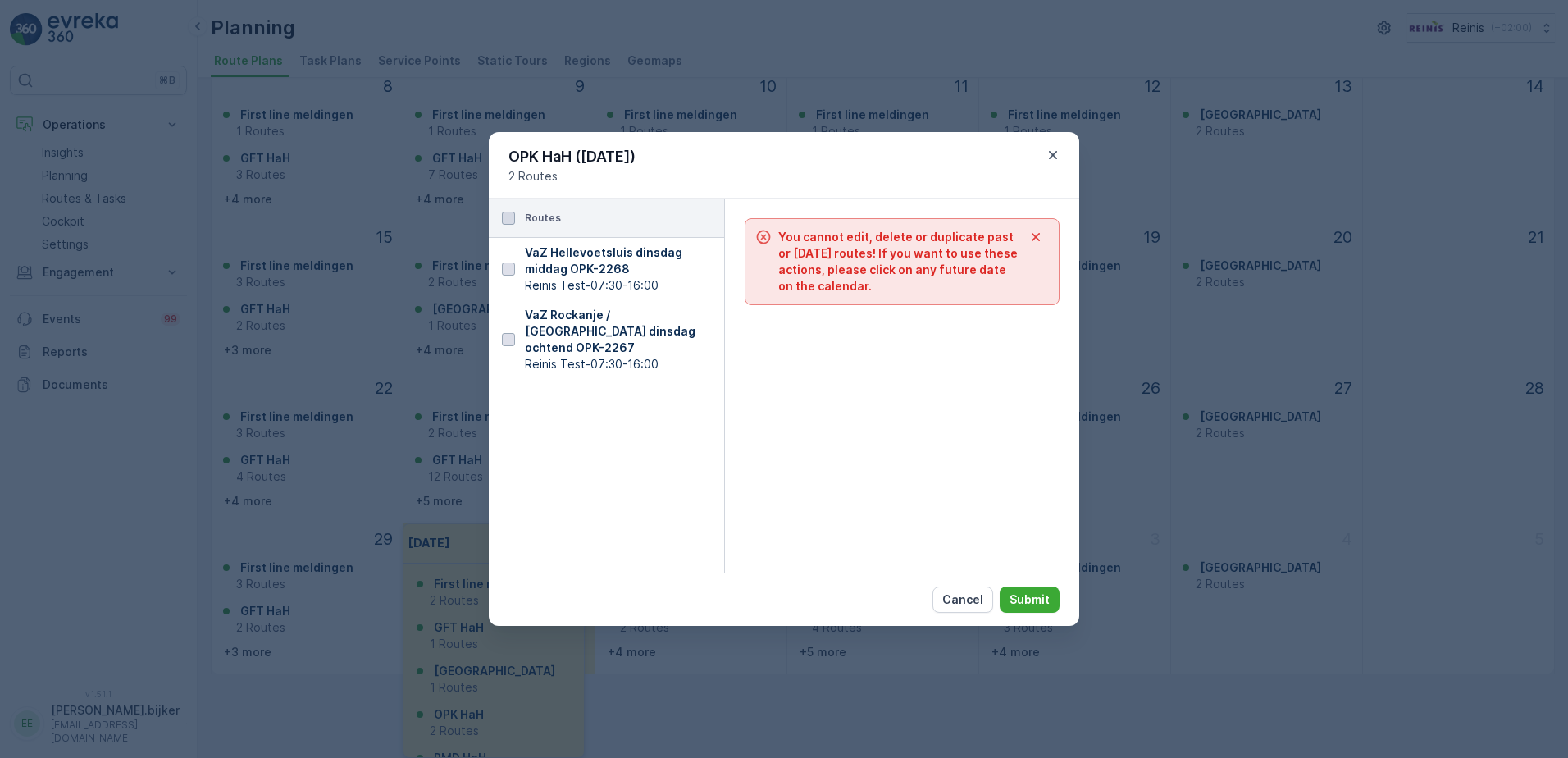
drag, startPoint x: 981, startPoint y: 616, endPoint x: 825, endPoint y: 745, distance: 202.4
click at [979, 608] on p "Cancel" at bounding box center [963, 600] width 41 height 16
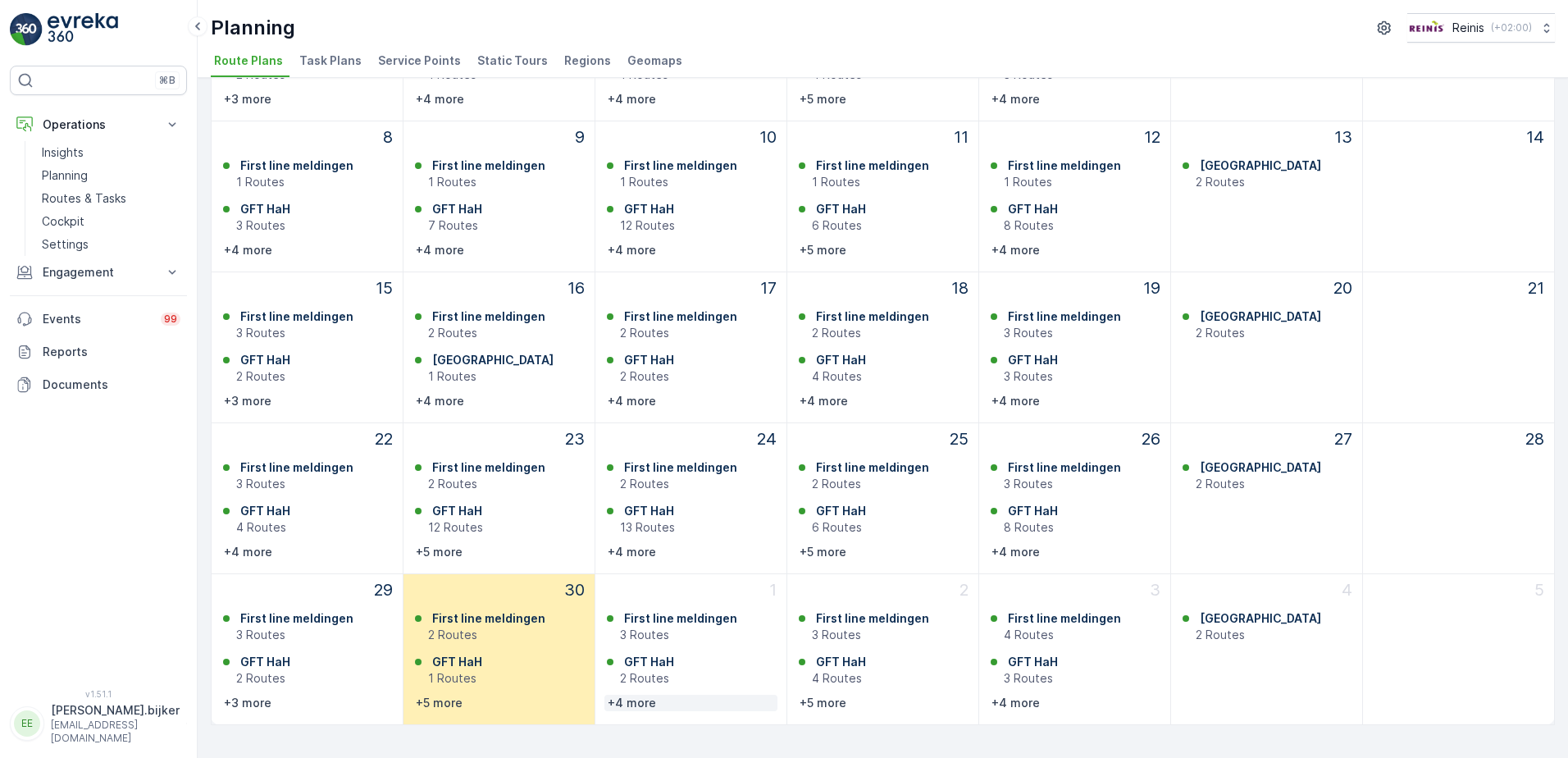
click at [645, 708] on p "+4 more" at bounding box center [631, 703] width 48 height 16
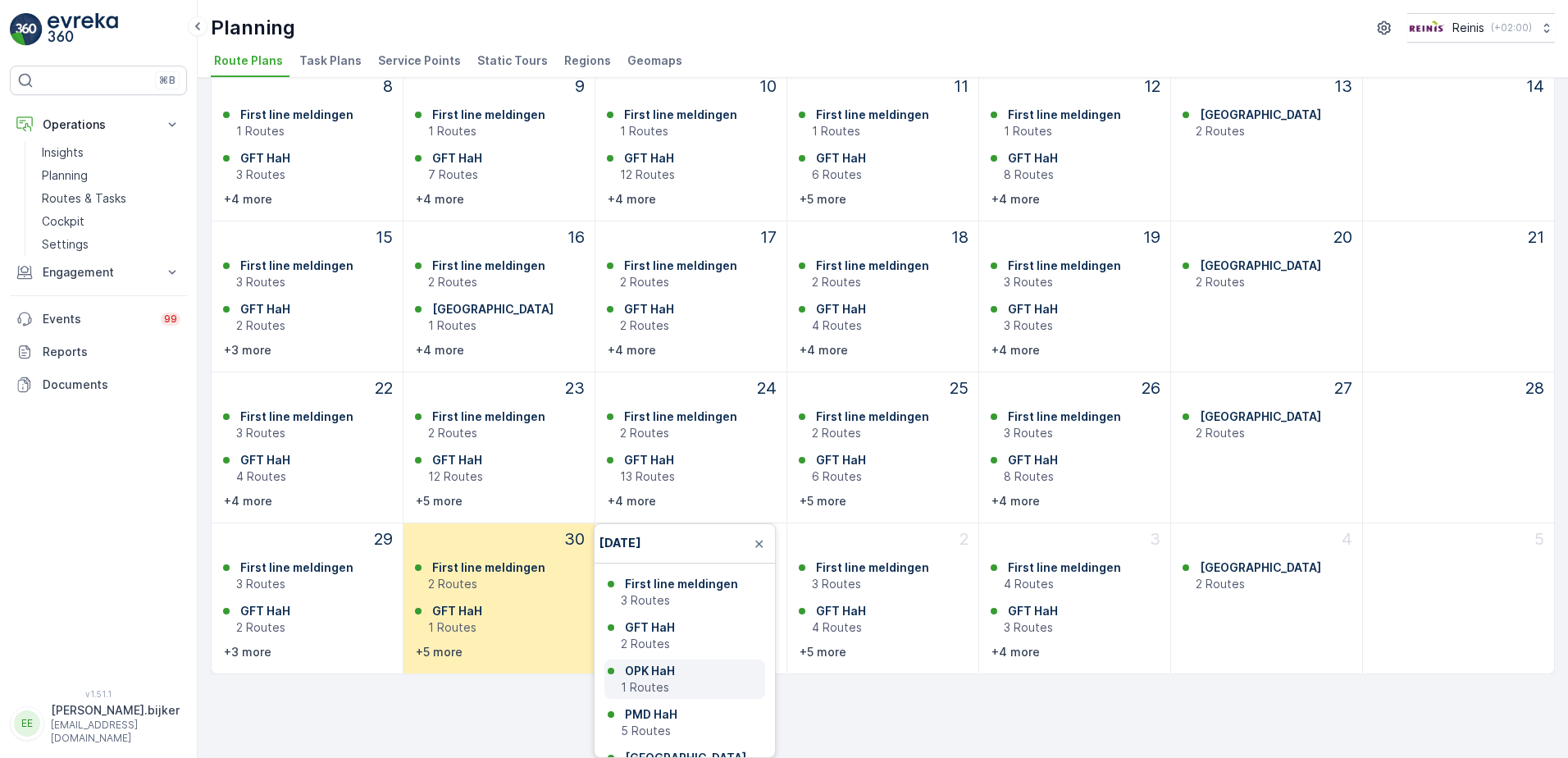
click at [652, 675] on p "OPK HaH" at bounding box center [650, 671] width 50 height 16
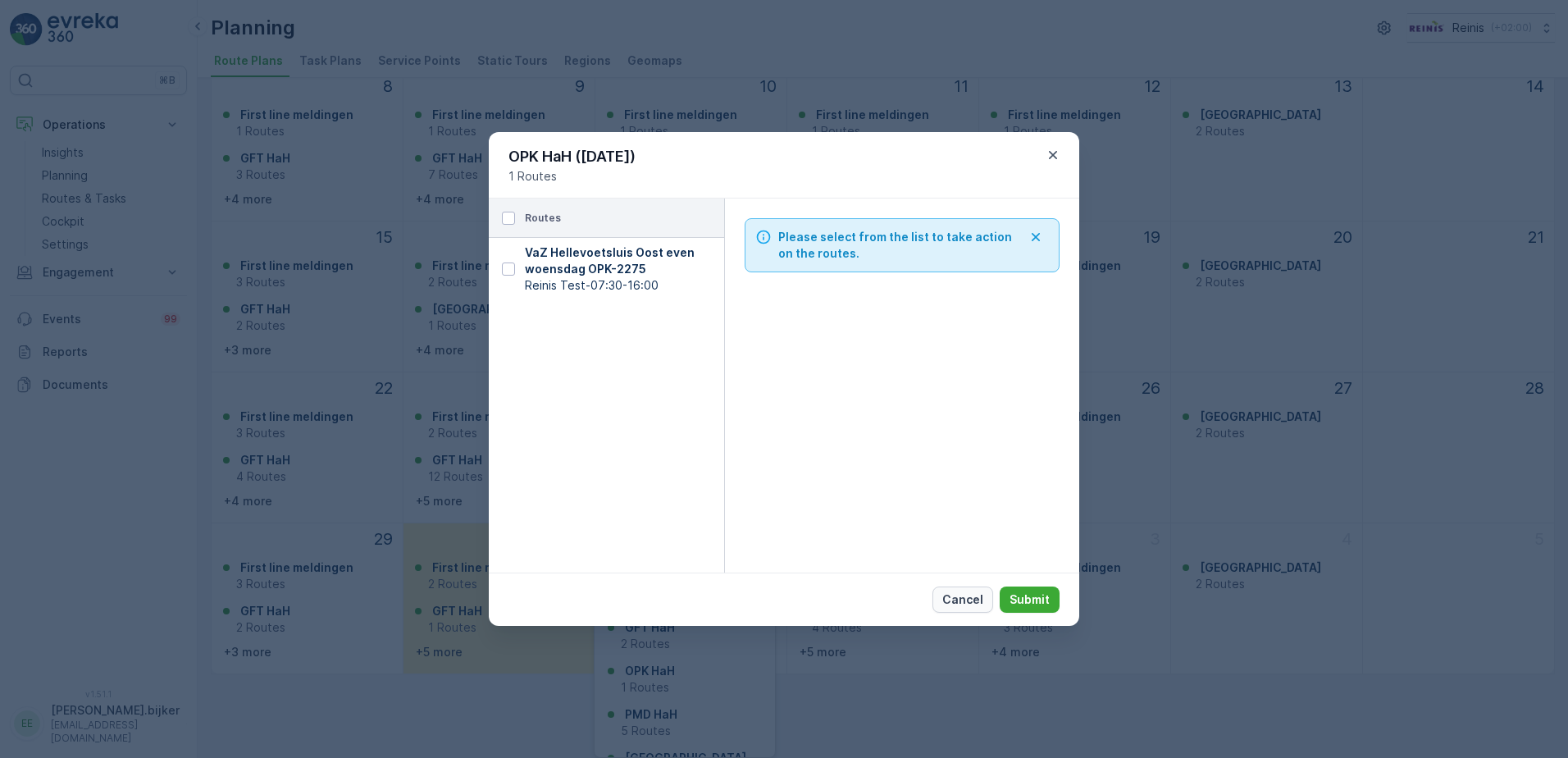
click at [985, 609] on button "Cancel" at bounding box center [963, 600] width 61 height 26
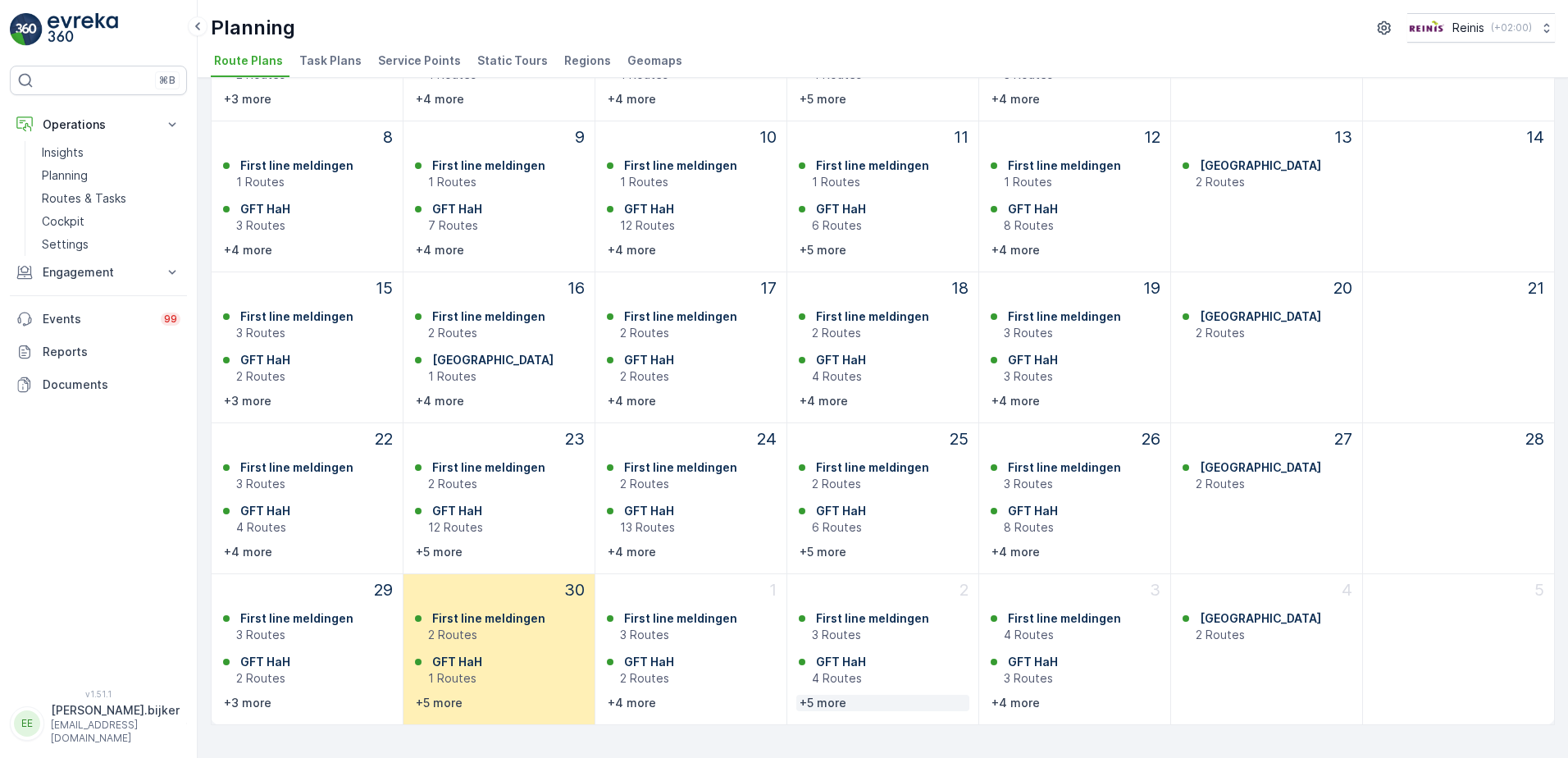
scroll to position [251, 0]
click at [811, 703] on p "+5 more" at bounding box center [823, 703] width 47 height 16
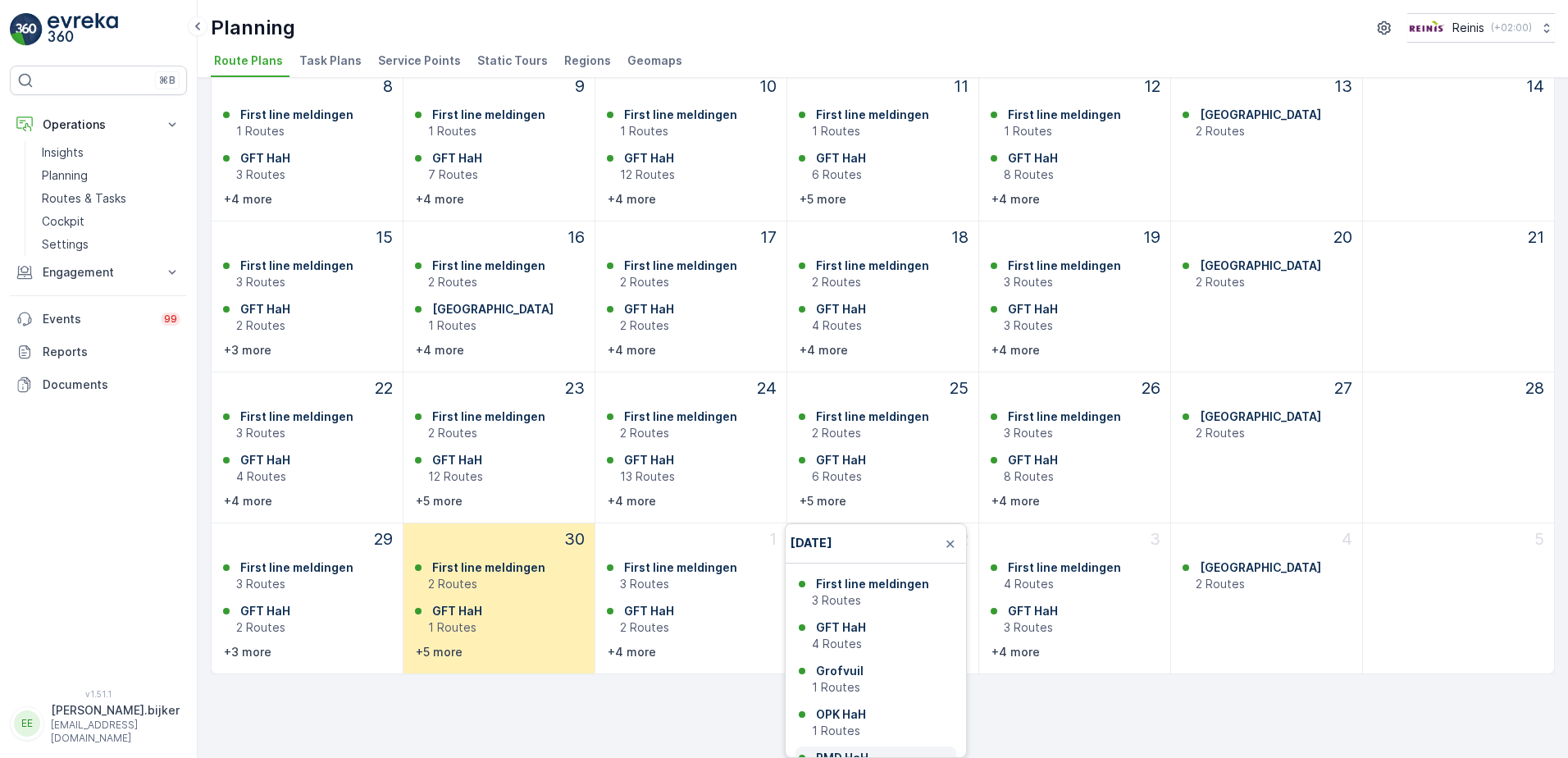
scroll to position [82, 0]
click at [838, 641] on p "1 Routes" at bounding box center [883, 649] width 141 height 16
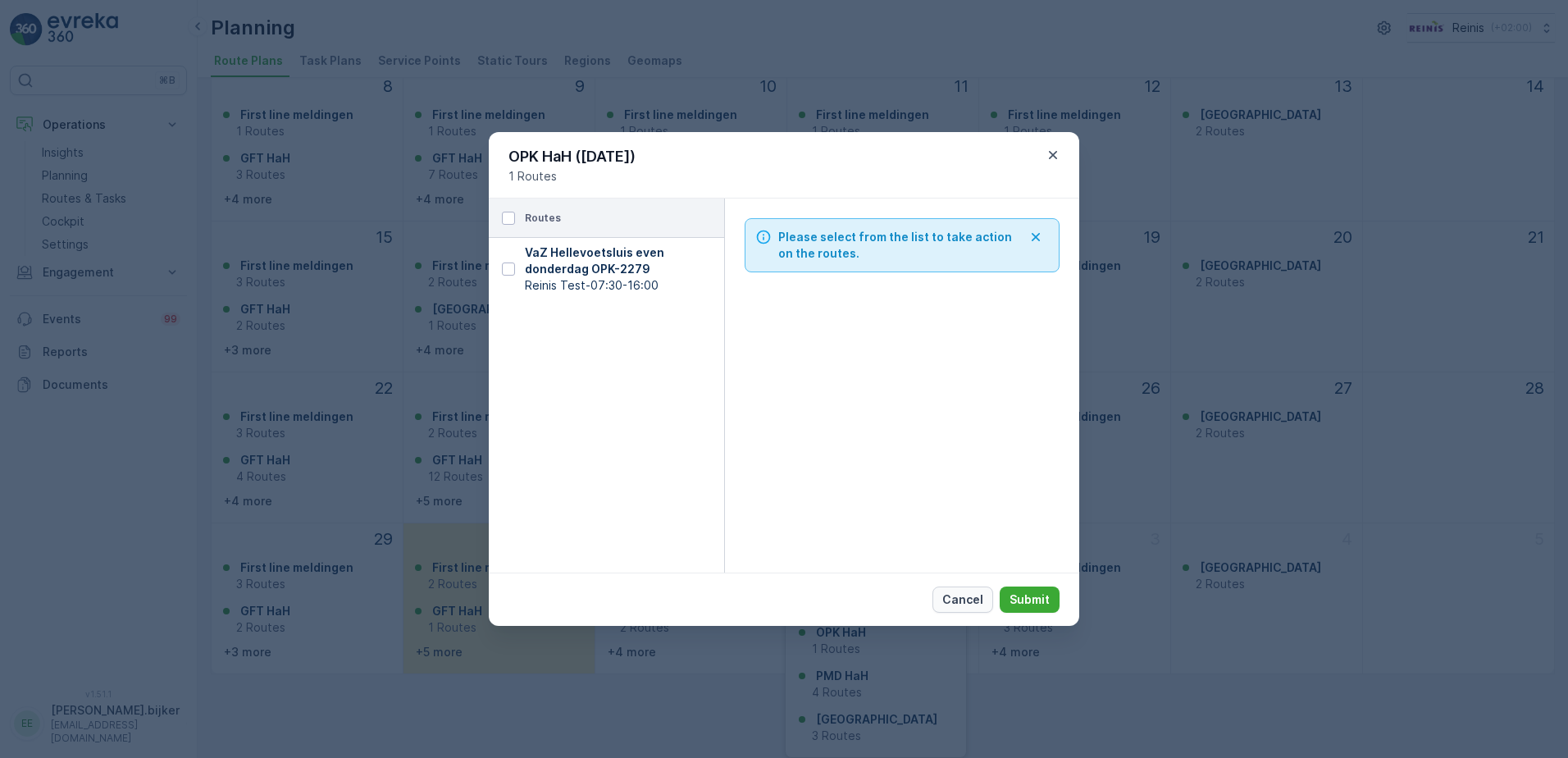
click at [974, 608] on p "Cancel" at bounding box center [963, 600] width 41 height 16
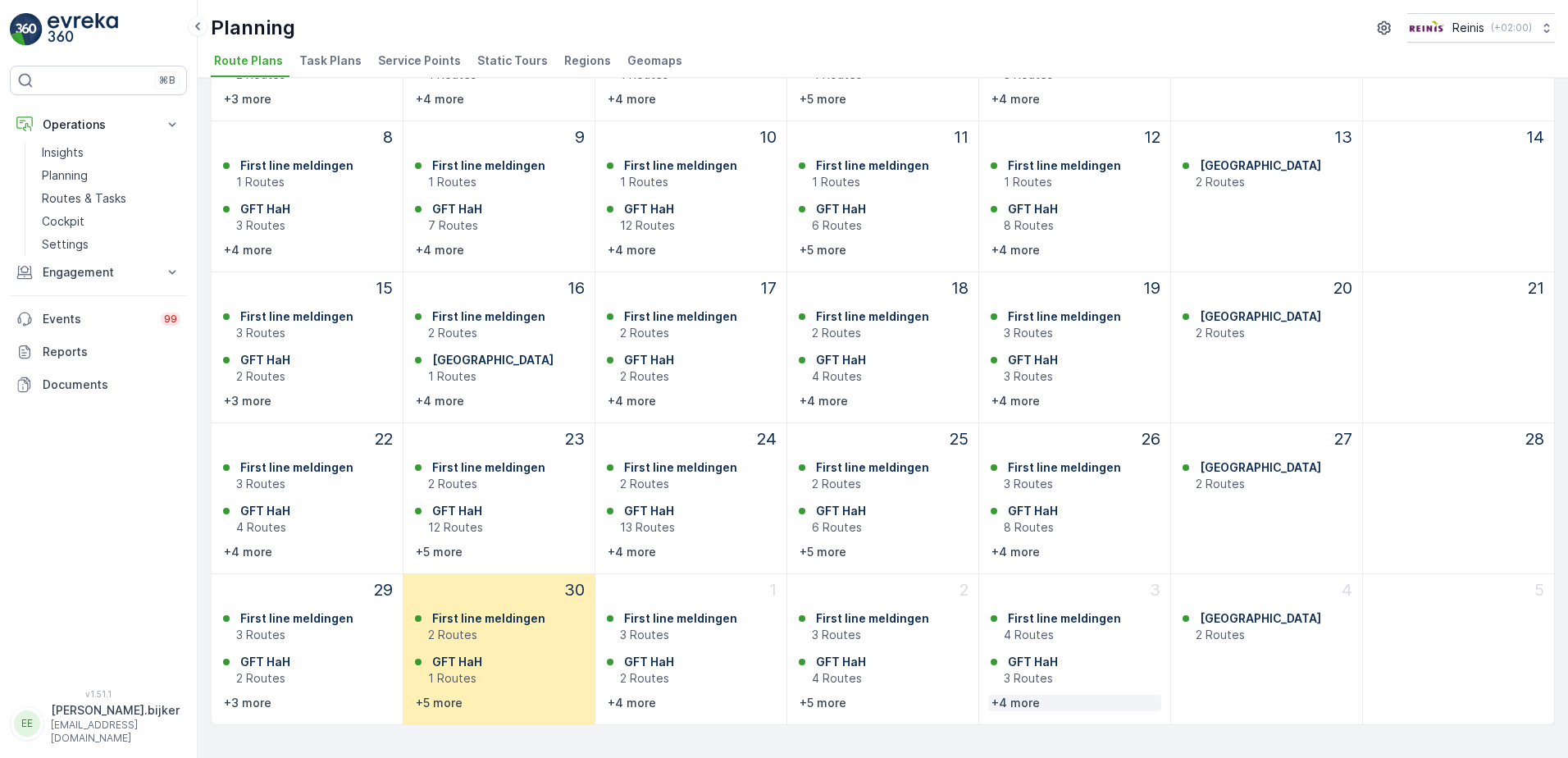
click at [1004, 705] on p "+4 more" at bounding box center [1016, 703] width 48 height 16
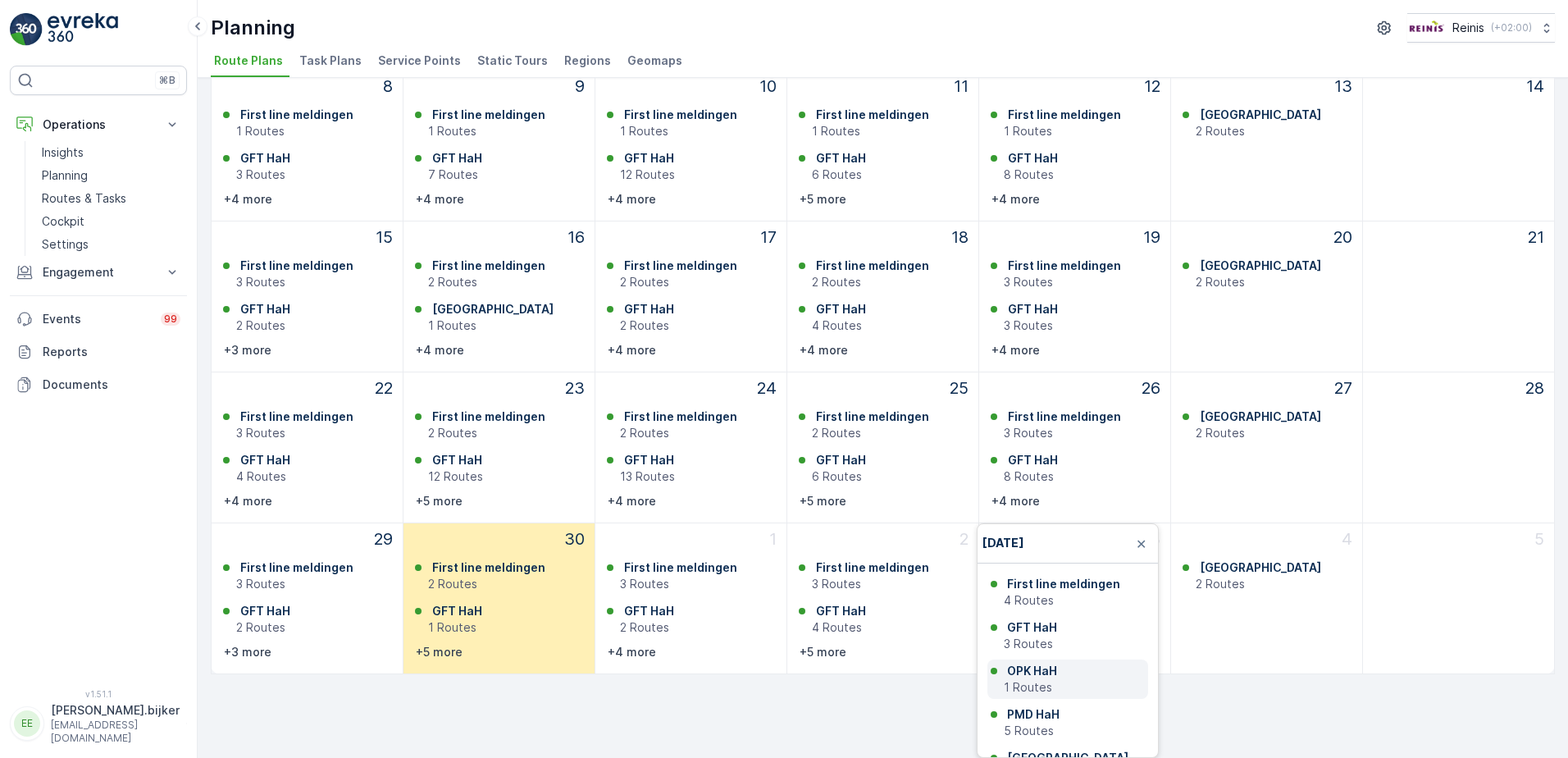
click at [1018, 672] on p "OPK HaH" at bounding box center [1032, 671] width 50 height 16
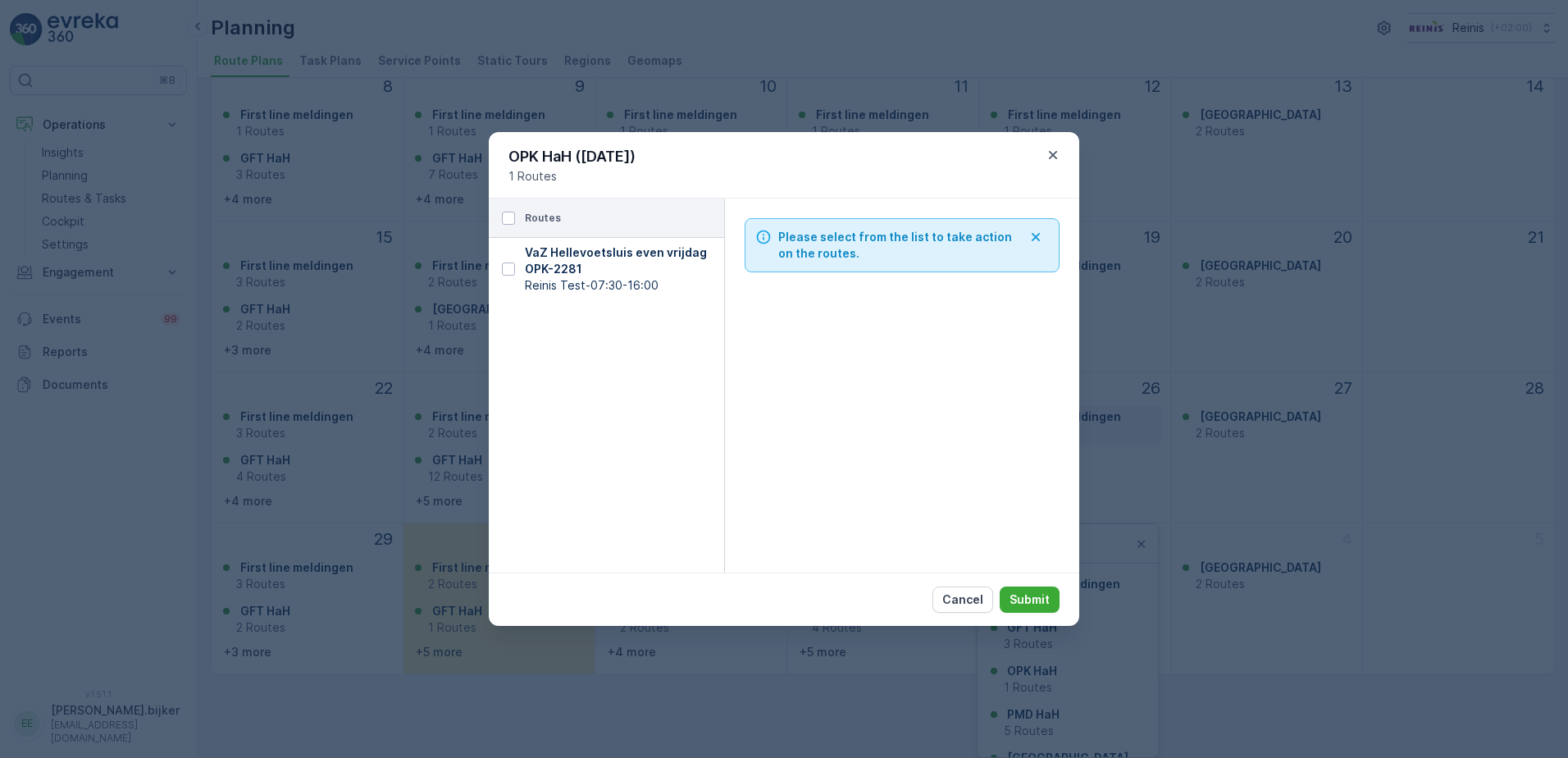
drag, startPoint x: 1150, startPoint y: 390, endPoint x: 1155, endPoint y: 465, distance: 75.2
click at [1151, 390] on div "OPK HaH ([DATE]) 1 Routes Routes VaZ Hellevoetsluis even vrijdag OPK - 2281 Rei…" at bounding box center [784, 379] width 1568 height 758
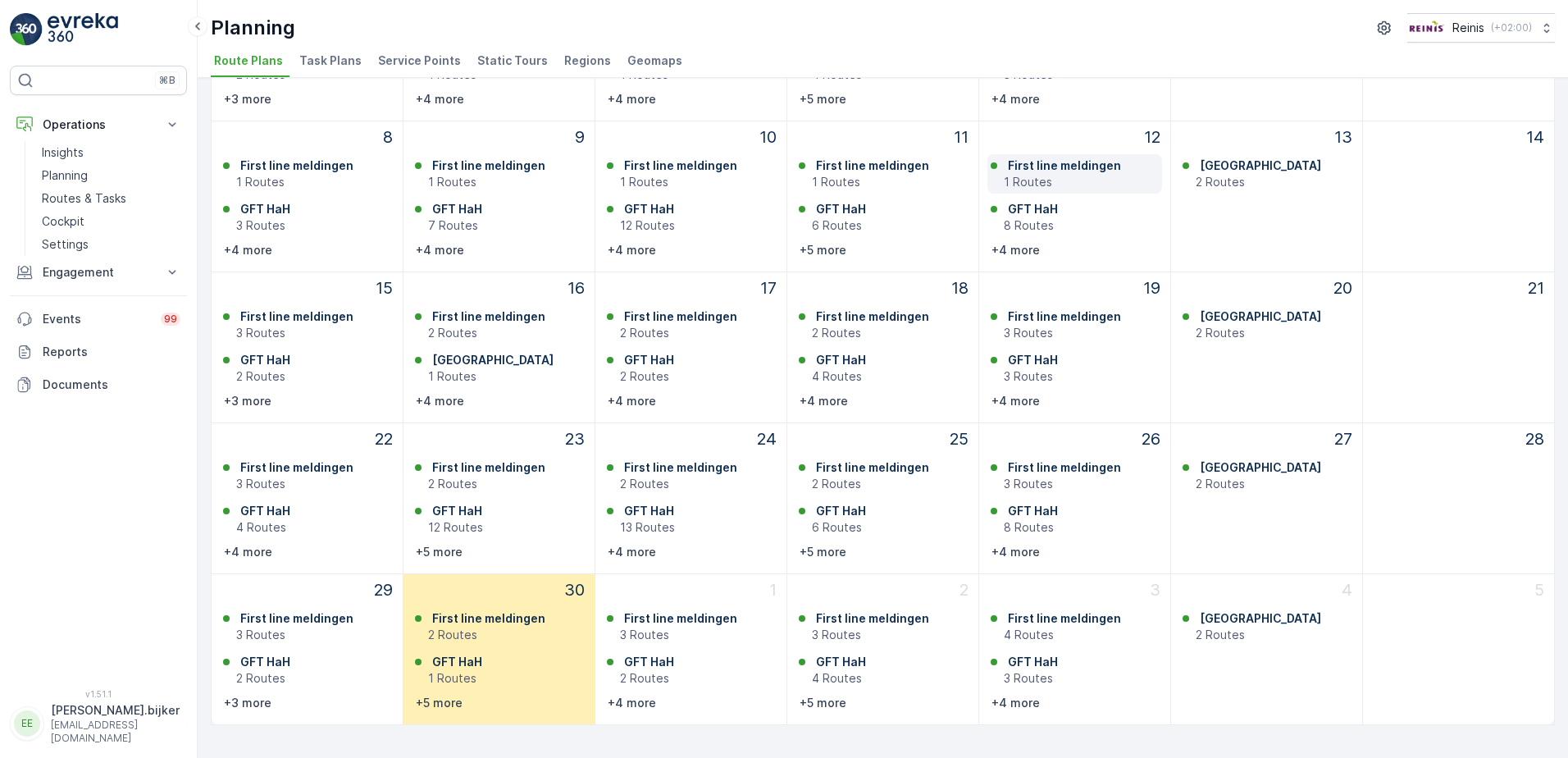
scroll to position [251, 0]
click at [256, 706] on p "+3 more" at bounding box center [247, 703] width 47 height 16
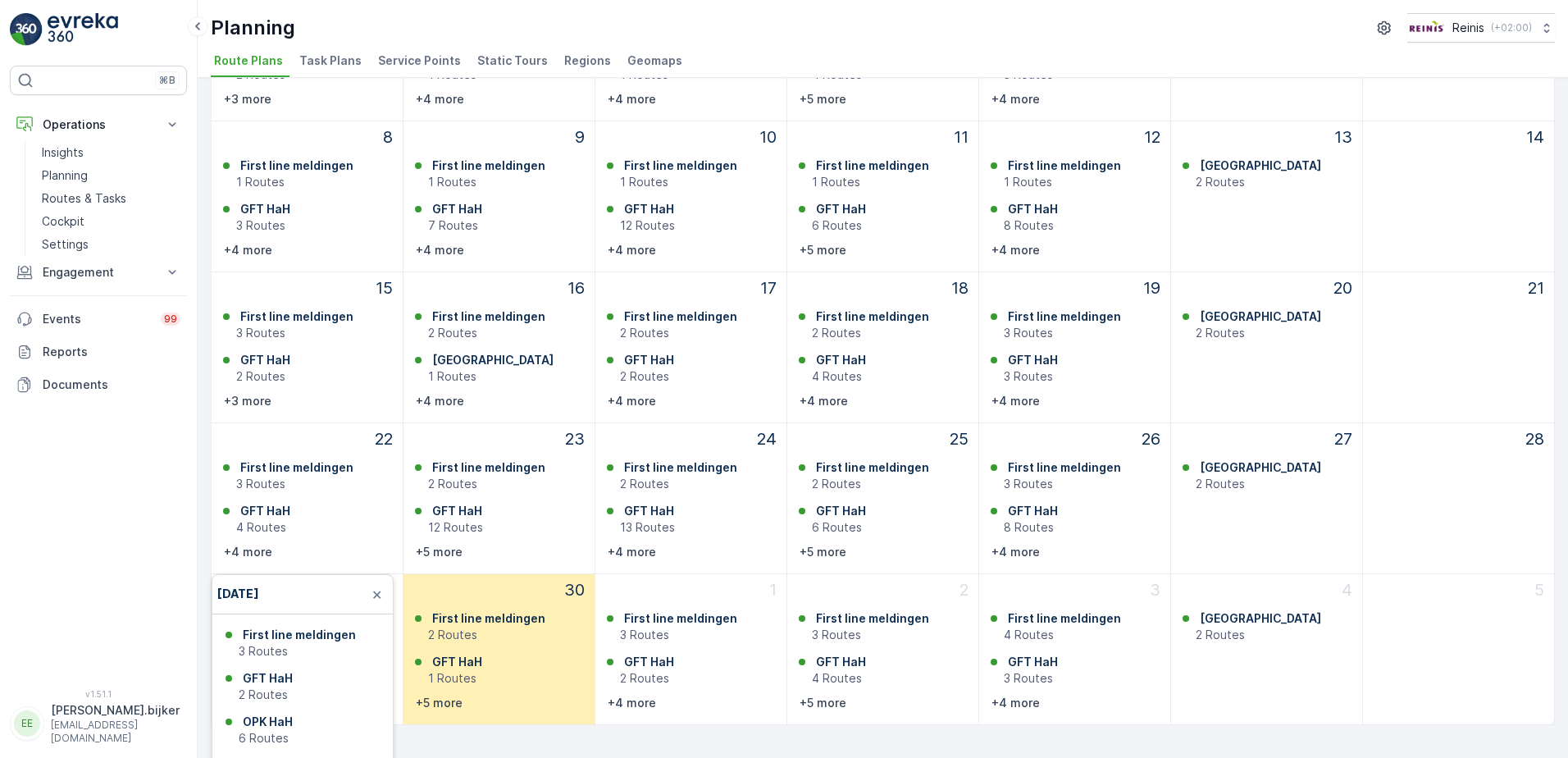
scroll to position [302, 0]
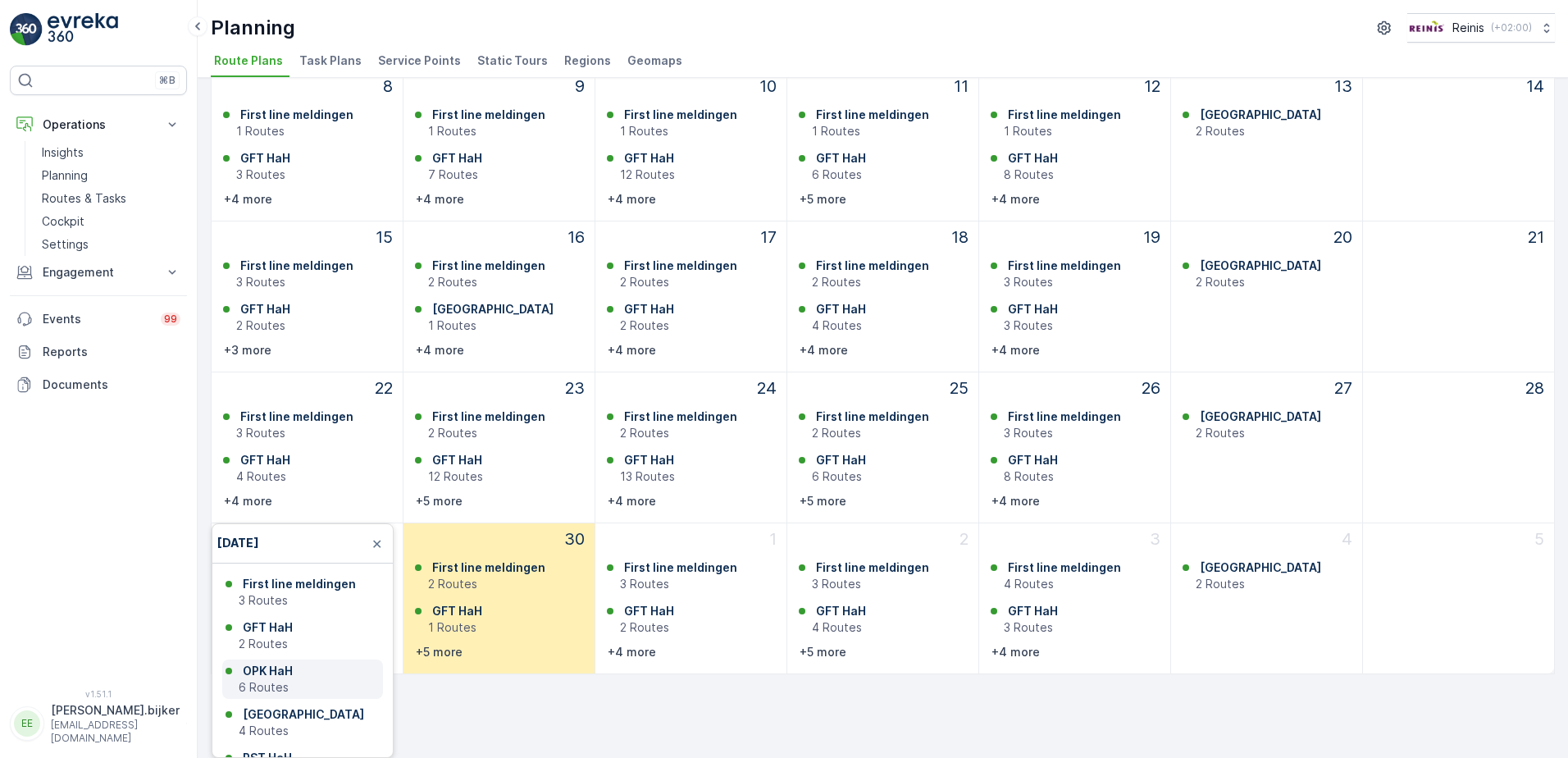
click at [267, 675] on p "OPK HaH" at bounding box center [267, 671] width 50 height 16
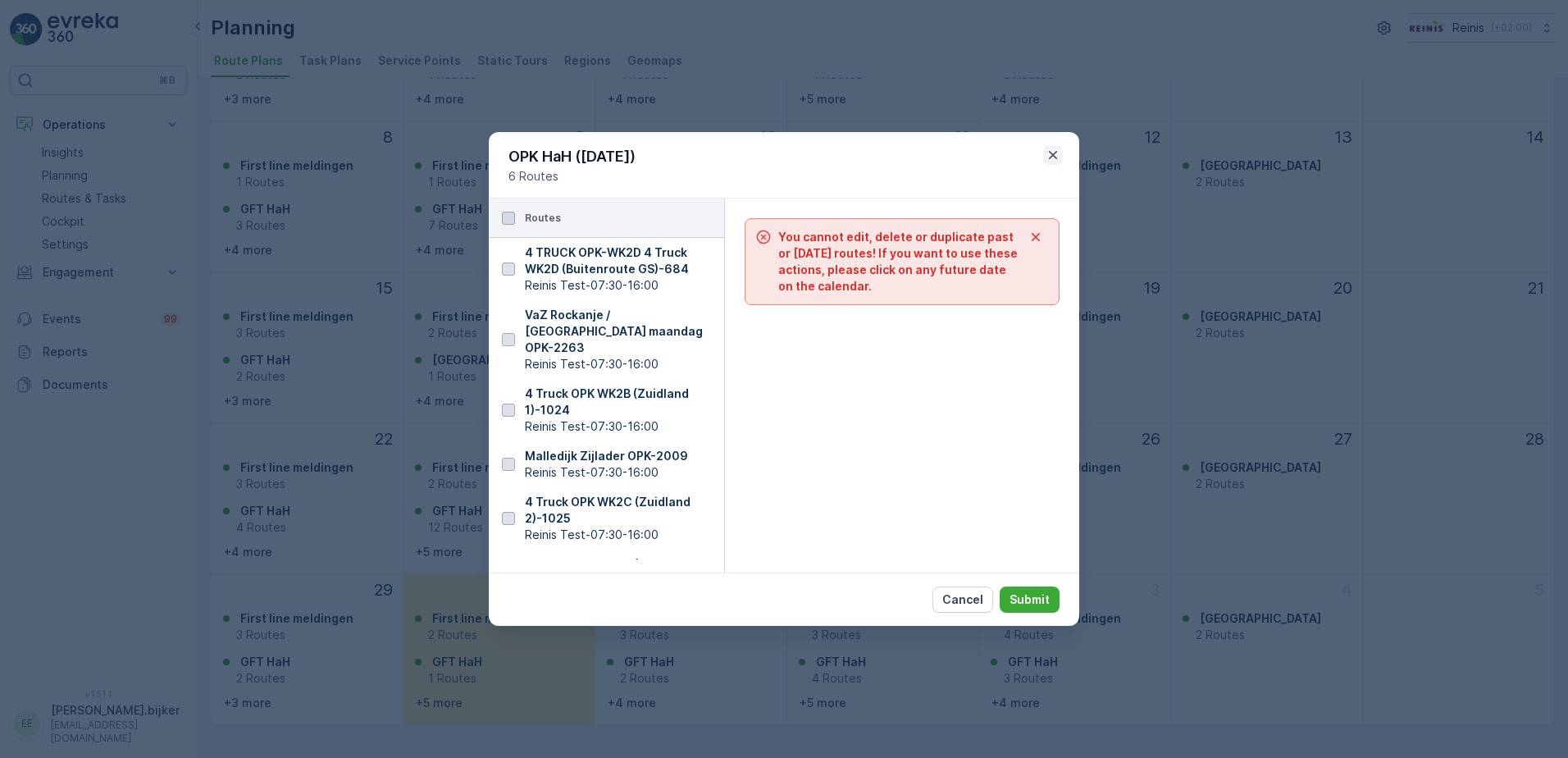
click at [1051, 151] on icon "button" at bounding box center [1053, 155] width 8 height 8
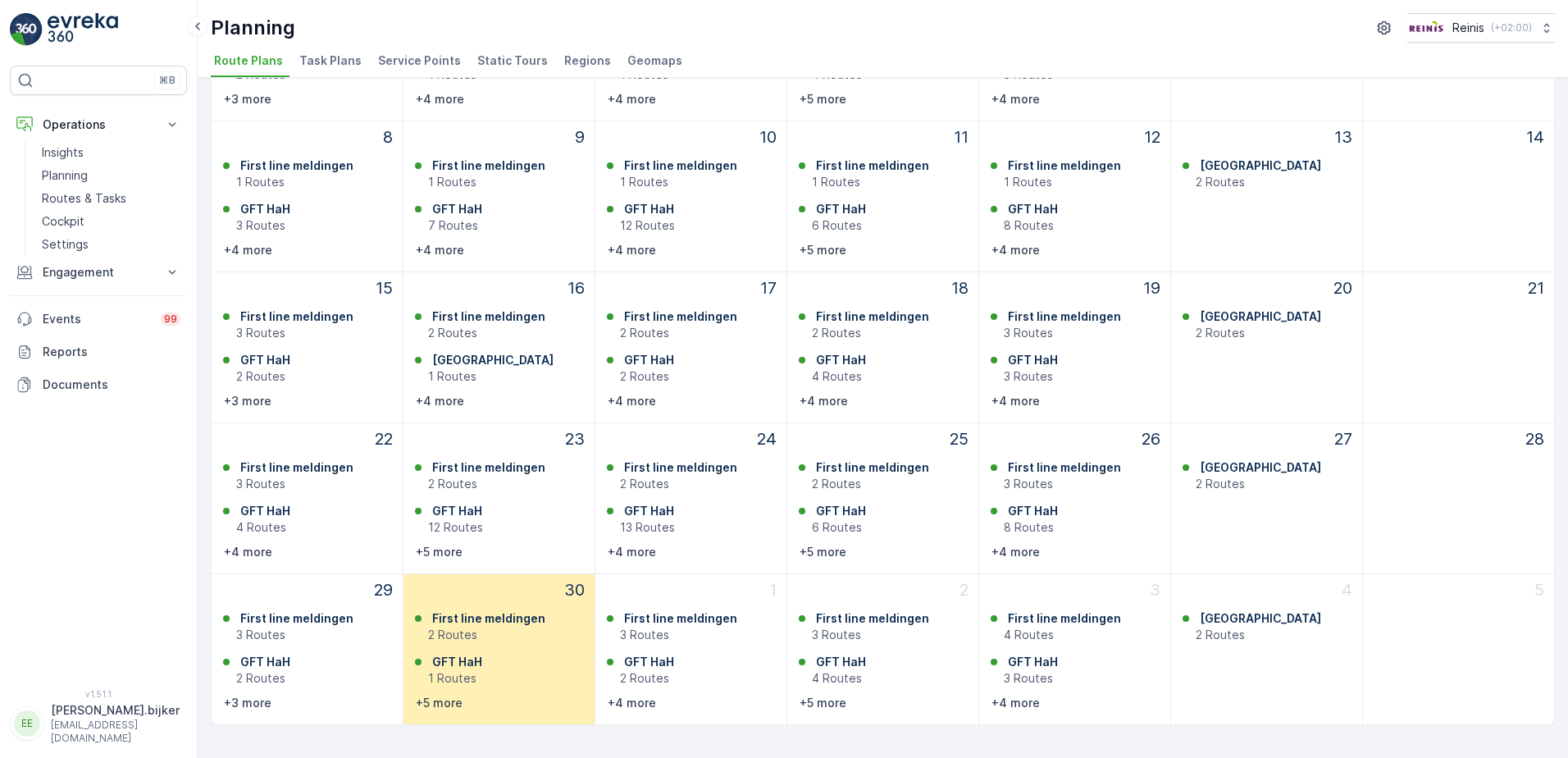
scroll to position [251, 0]
